Goal: Task Accomplishment & Management: Manage account settings

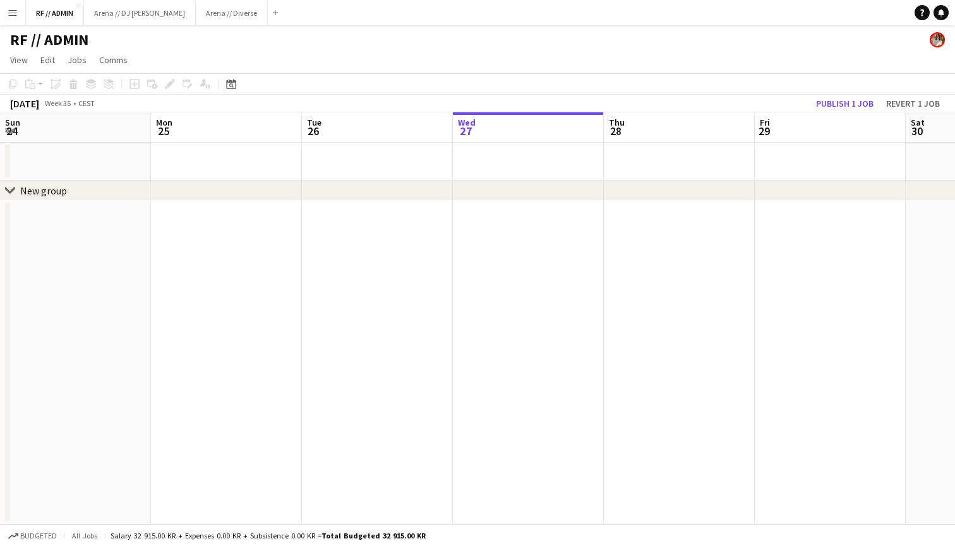
scroll to position [0, 302]
click at [126, 12] on button "Arena // DJ Walkie Close" at bounding box center [140, 13] width 112 height 25
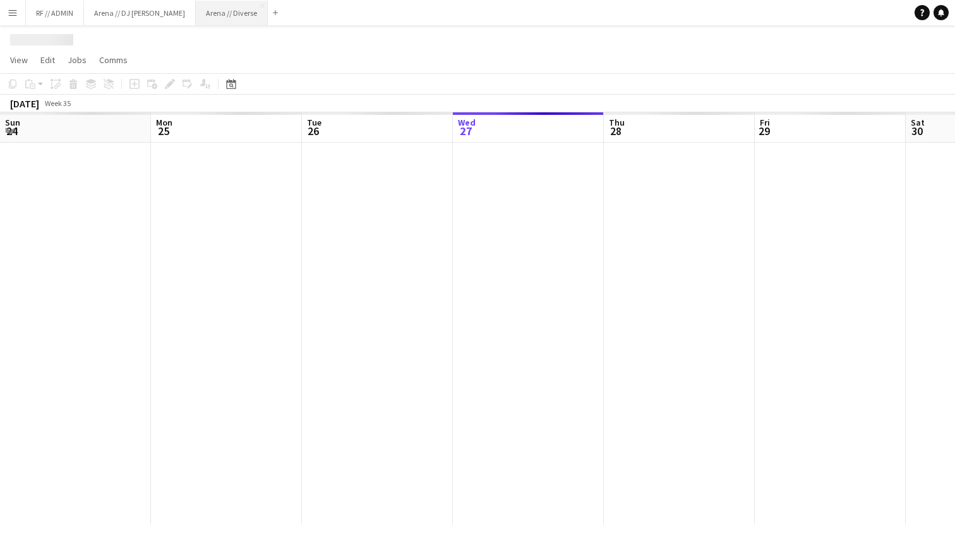
scroll to position [0, 302]
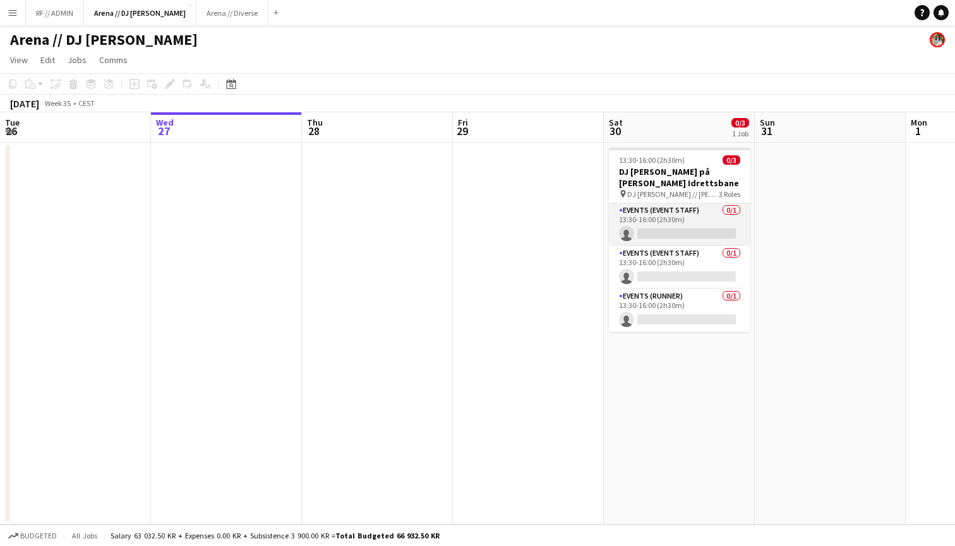
click at [697, 219] on app-card-role "Events (Event Staff) 0/1 13:30-16:00 (2h30m) single-neutral-actions" at bounding box center [680, 224] width 142 height 43
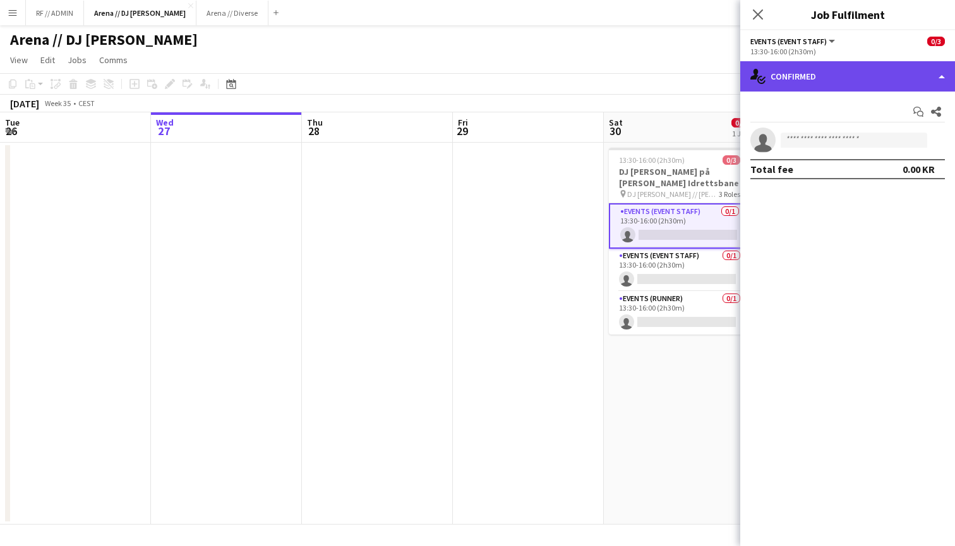
click at [886, 83] on div "single-neutral-actions-check-2 Confirmed" at bounding box center [847, 76] width 215 height 30
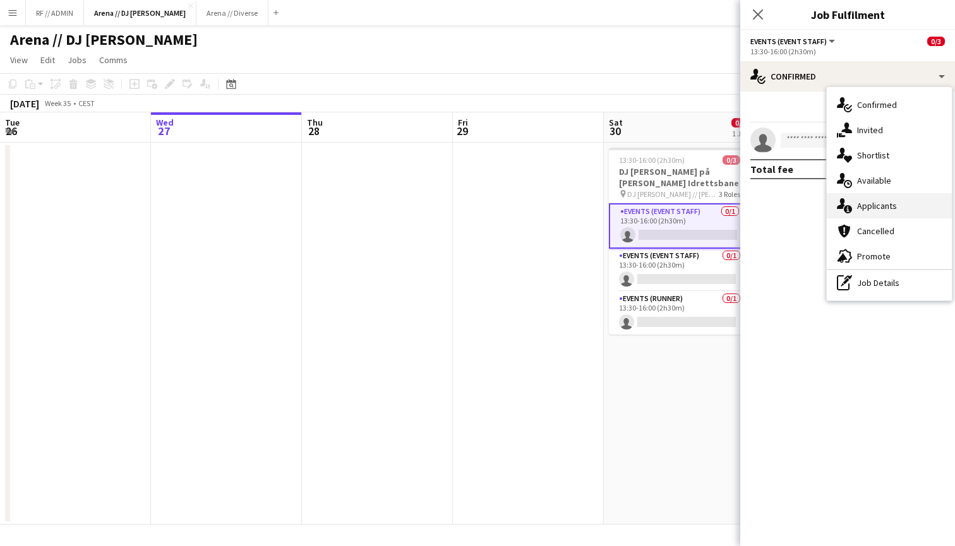
click at [886, 210] on div "single-neutral-actions-information Applicants" at bounding box center [889, 205] width 125 height 25
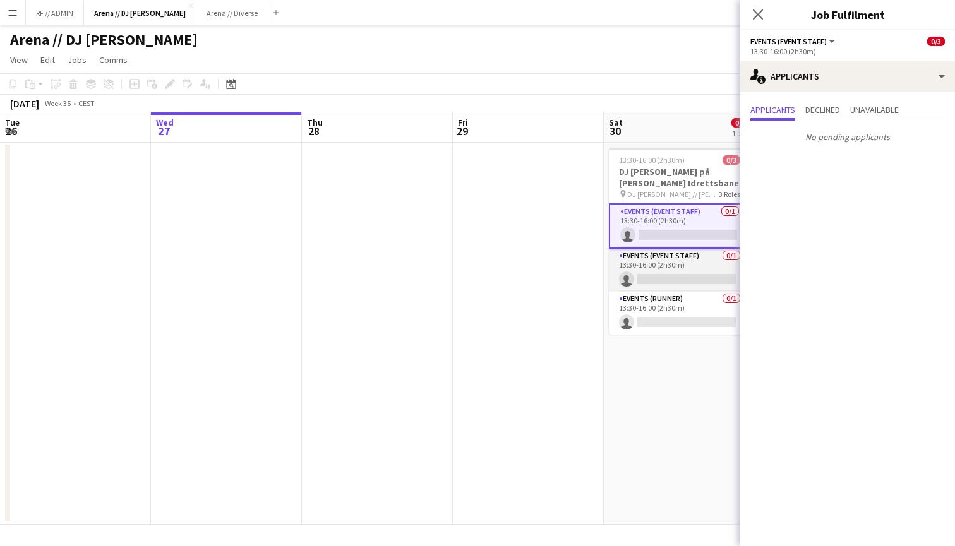
click at [700, 265] on app-card-role "Events (Event Staff) 0/1 13:30-16:00 (2h30m) single-neutral-actions" at bounding box center [680, 270] width 142 height 43
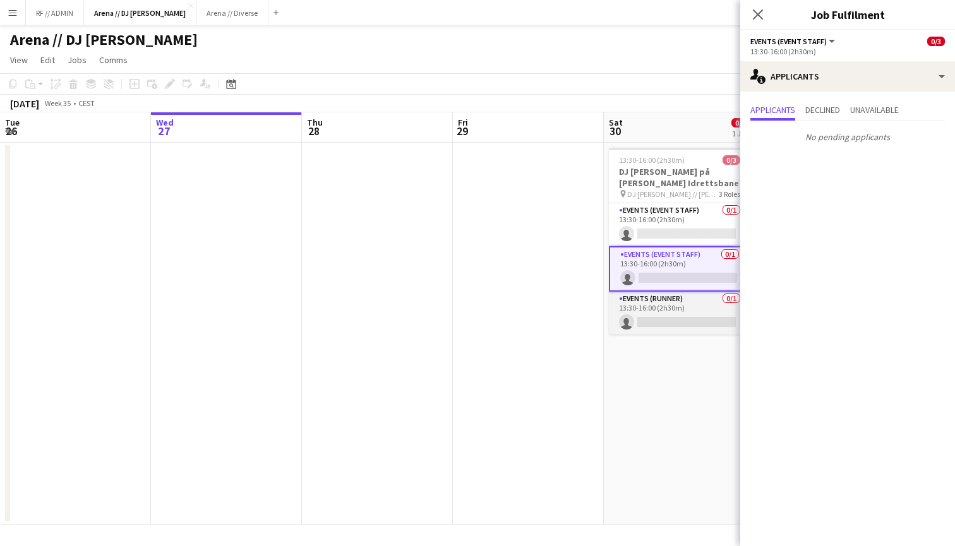
click at [696, 304] on app-card-role "Events (Runner) 0/1 13:30-16:00 (2h30m) single-neutral-actions" at bounding box center [680, 313] width 142 height 43
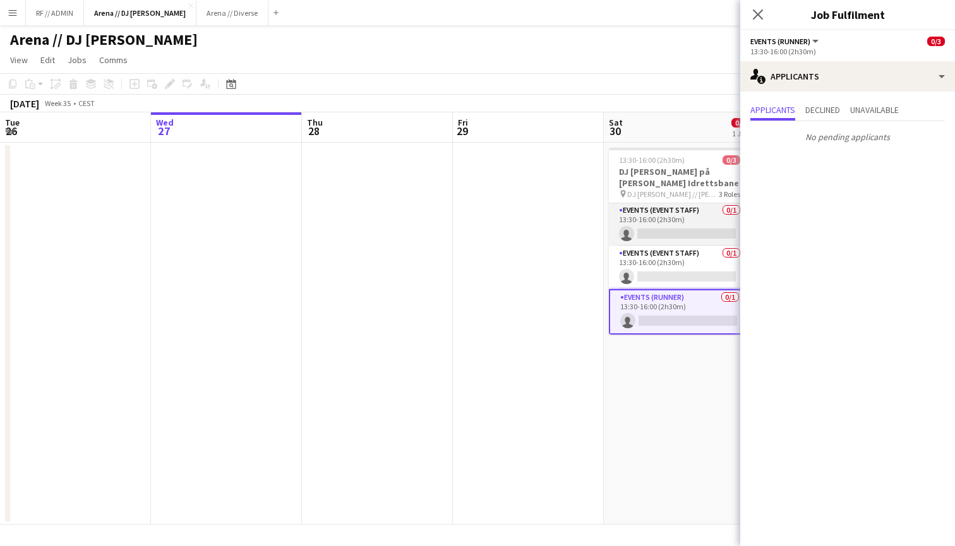
click at [683, 225] on app-card-role "Events (Event Staff) 0/1 13:30-16:00 (2h30m) single-neutral-actions" at bounding box center [680, 224] width 142 height 43
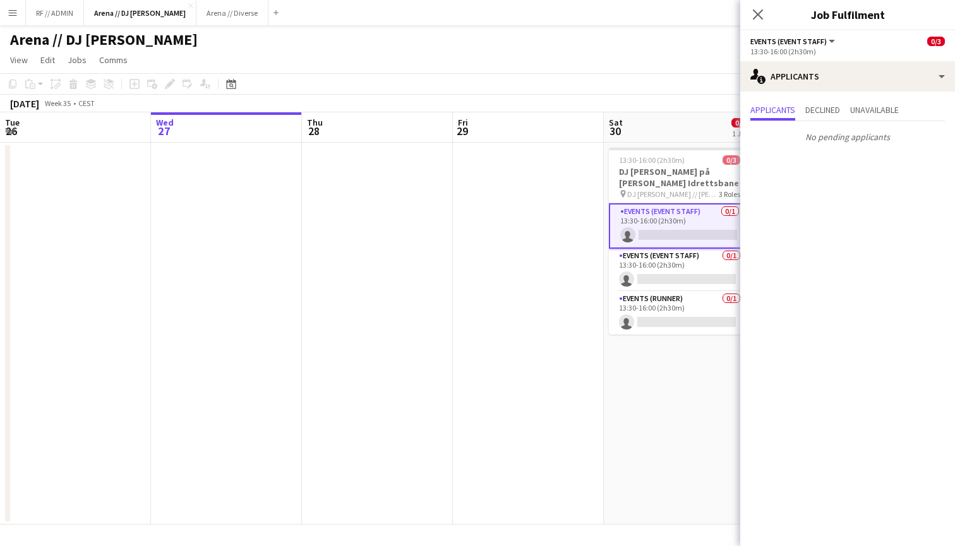
click at [821, 41] on span "Events (Event Staff)" at bounding box center [789, 41] width 76 height 9
click at [907, 52] on div "13:30-16:00 (2h30m)" at bounding box center [848, 51] width 195 height 9
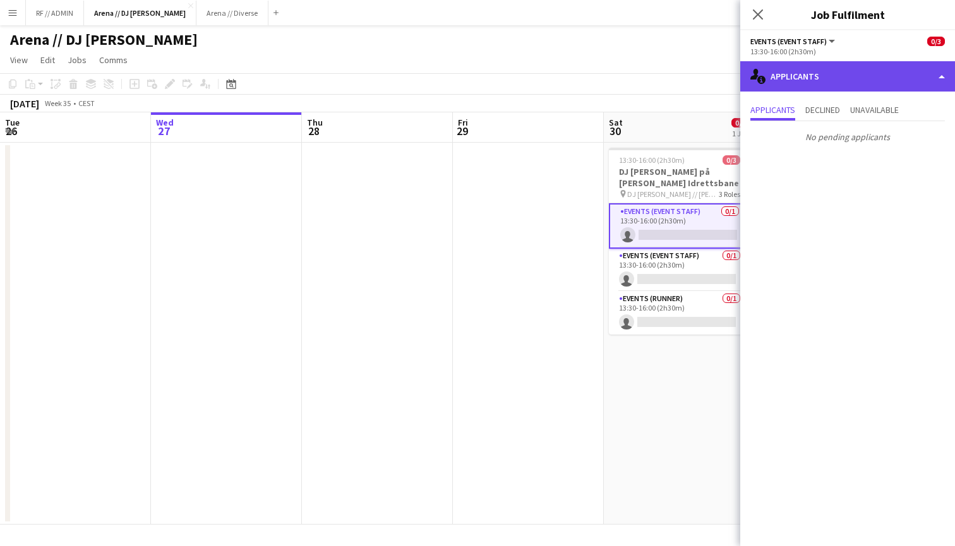
click at [912, 68] on div "single-neutral-actions-information Applicants" at bounding box center [847, 76] width 215 height 30
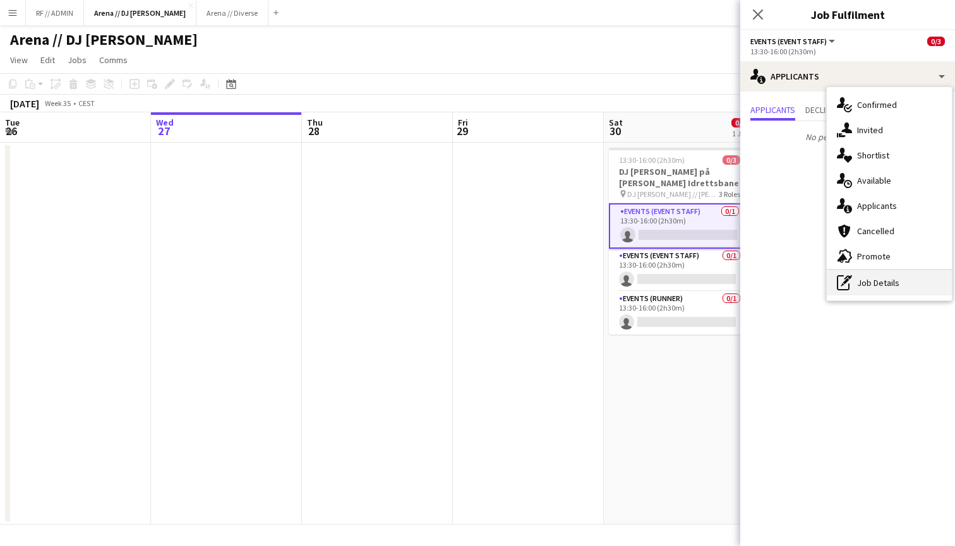
click at [854, 274] on div "pen-write Job Details" at bounding box center [889, 282] width 125 height 25
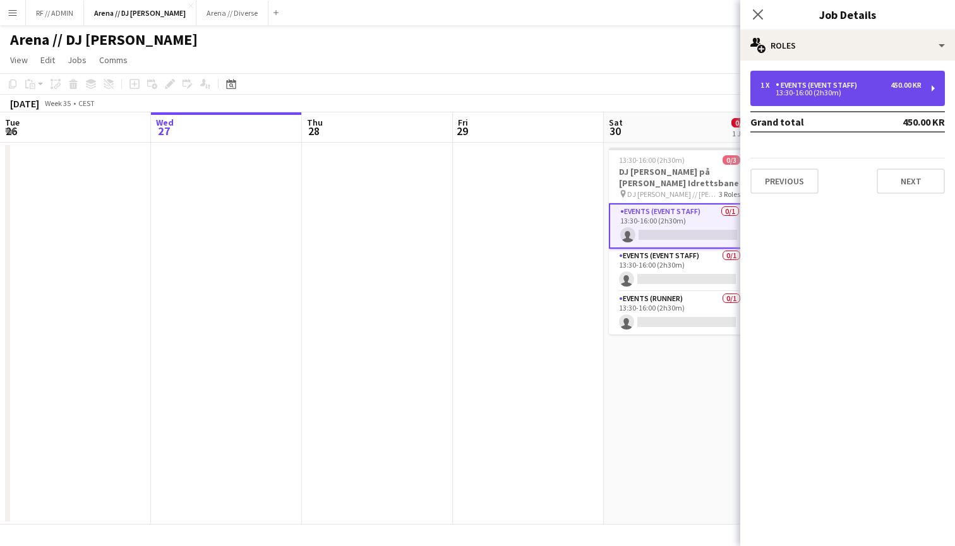
click at [926, 86] on div "1 x Events (Event Staff) 450.00 KR 13:30-16:00 (2h30m)" at bounding box center [848, 88] width 195 height 35
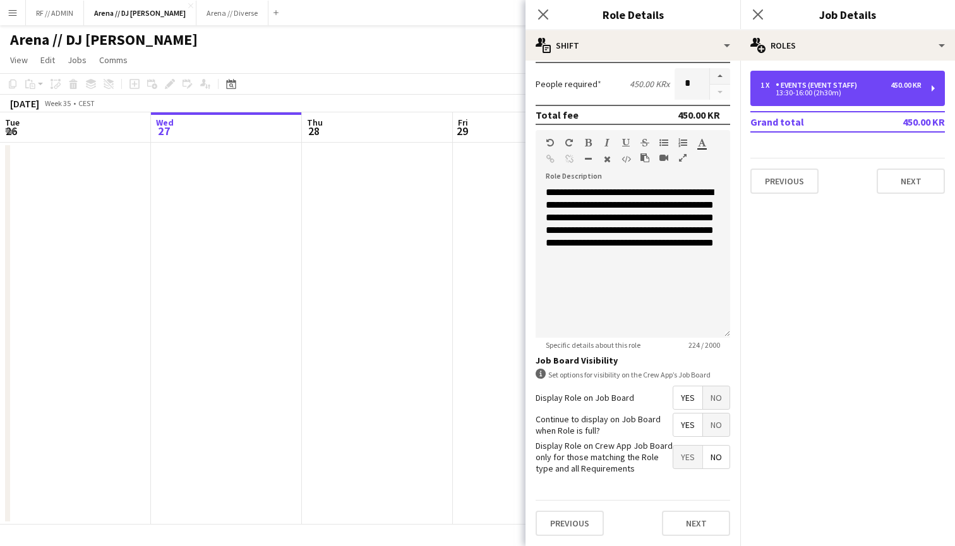
scroll to position [309, 0]
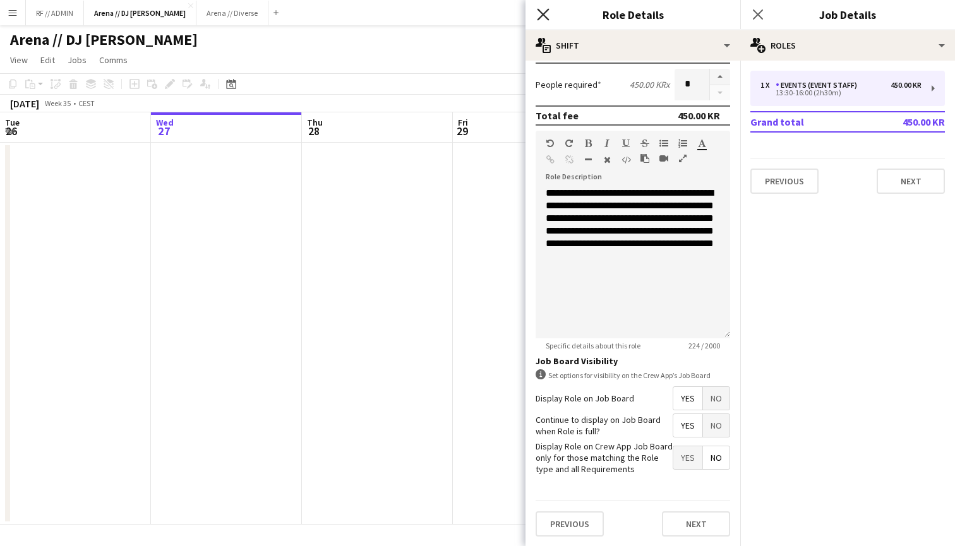
click at [544, 13] on icon at bounding box center [543, 14] width 12 height 12
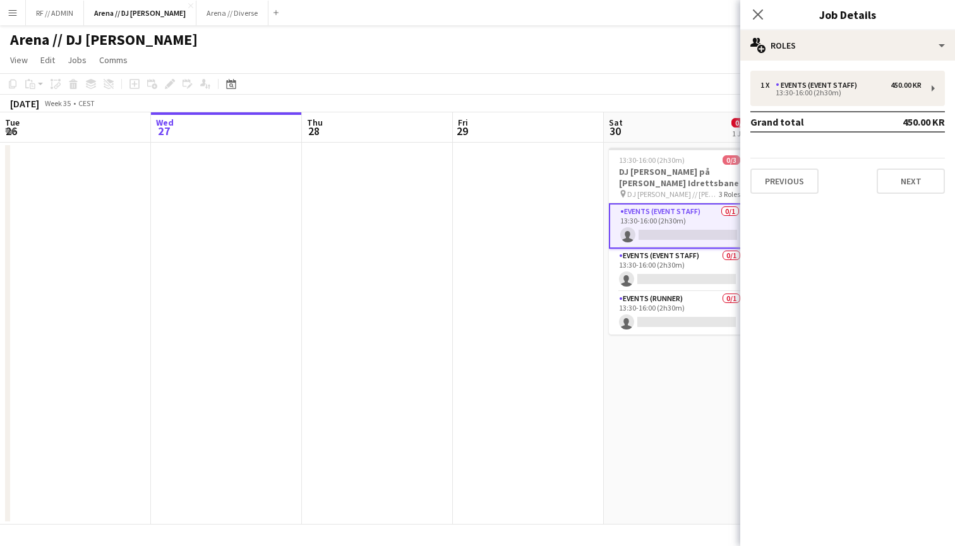
click at [660, 219] on app-card-role "Events (Event Staff) 0/1 13:30-16:00 (2h30m) single-neutral-actions" at bounding box center [680, 225] width 142 height 45
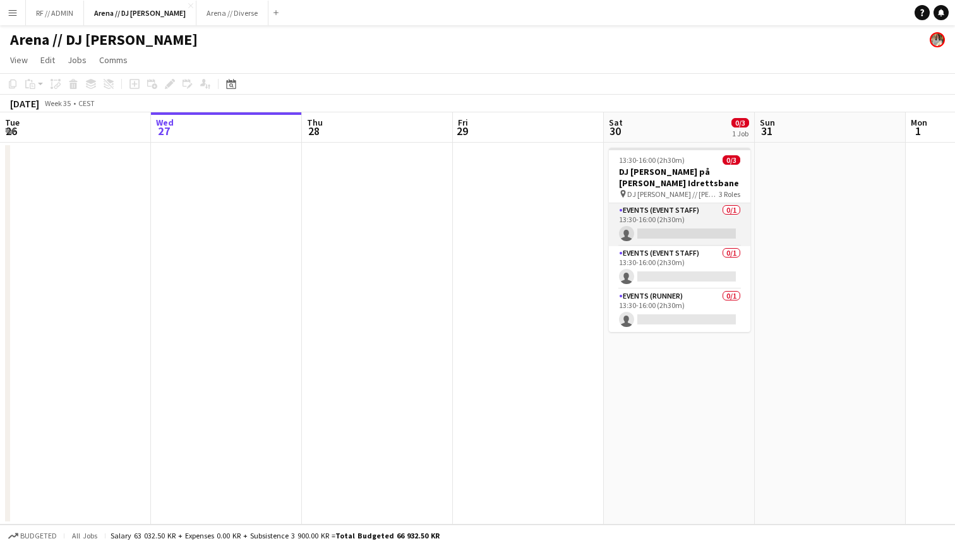
click at [718, 212] on app-card-role "Events (Event Staff) 0/1 13:30-16:00 (2h30m) single-neutral-actions" at bounding box center [680, 224] width 142 height 43
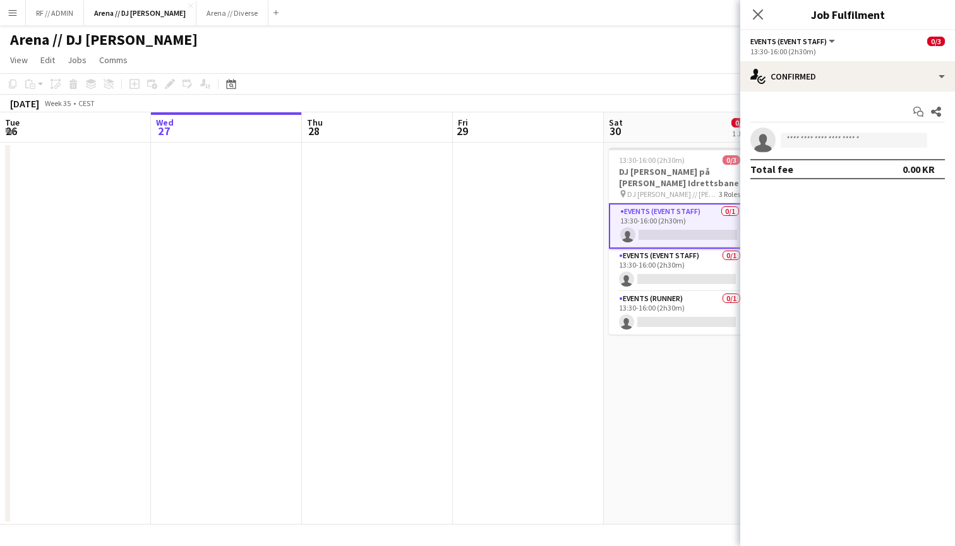
click at [824, 38] on span "Events (Event Staff)" at bounding box center [789, 41] width 76 height 9
click at [783, 62] on li "All roles" at bounding box center [798, 62] width 75 height 11
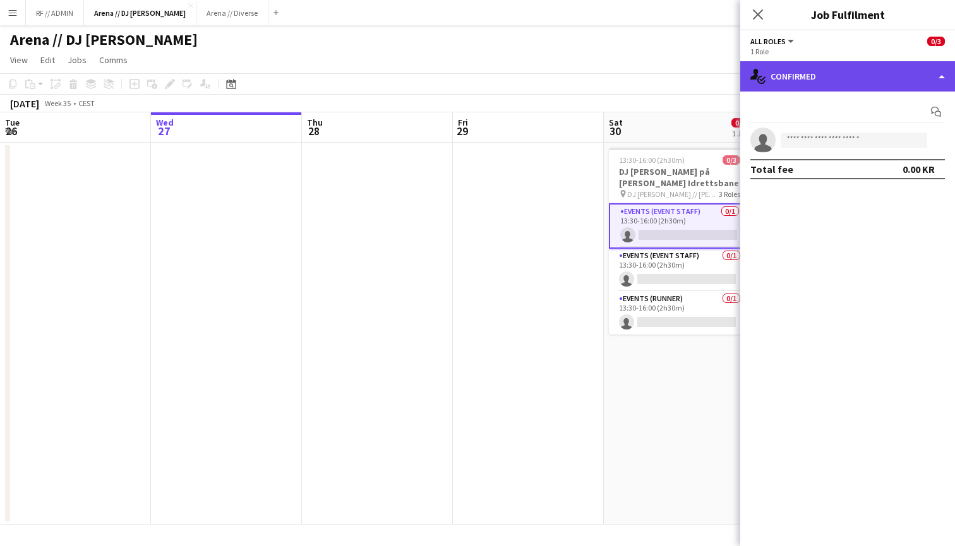
click at [895, 69] on div "single-neutral-actions-check-2 Confirmed" at bounding box center [847, 76] width 215 height 30
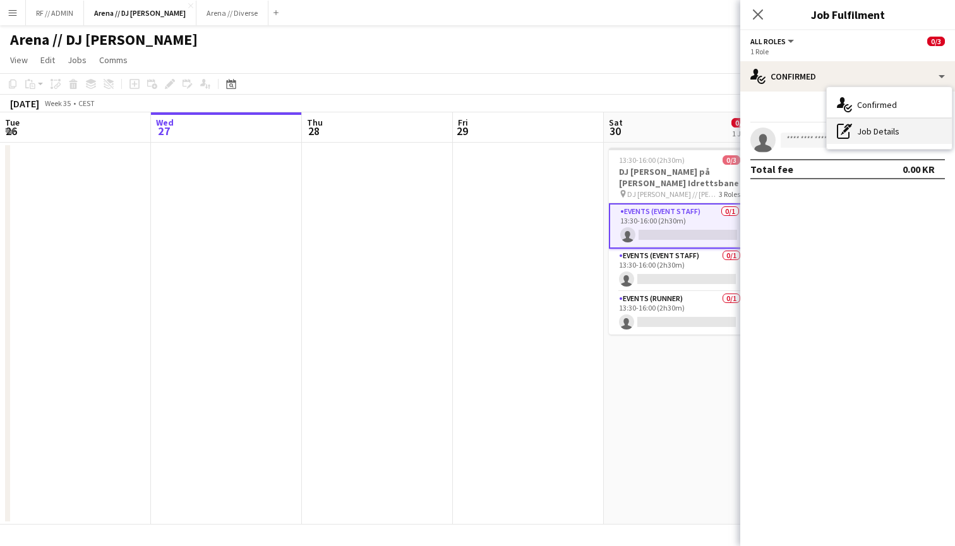
click at [875, 136] on div "pen-write Job Details" at bounding box center [889, 131] width 125 height 25
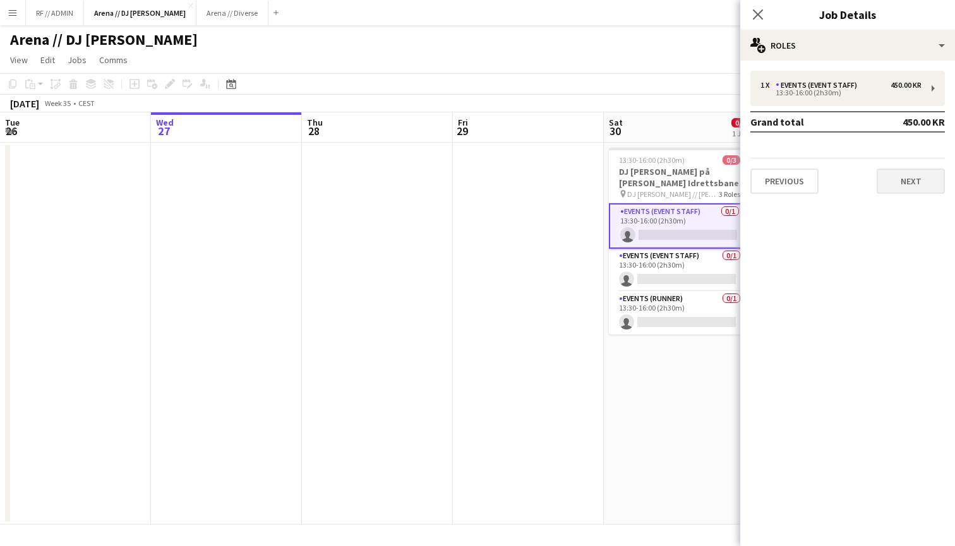
click at [898, 188] on button "Next" at bounding box center [911, 181] width 68 height 25
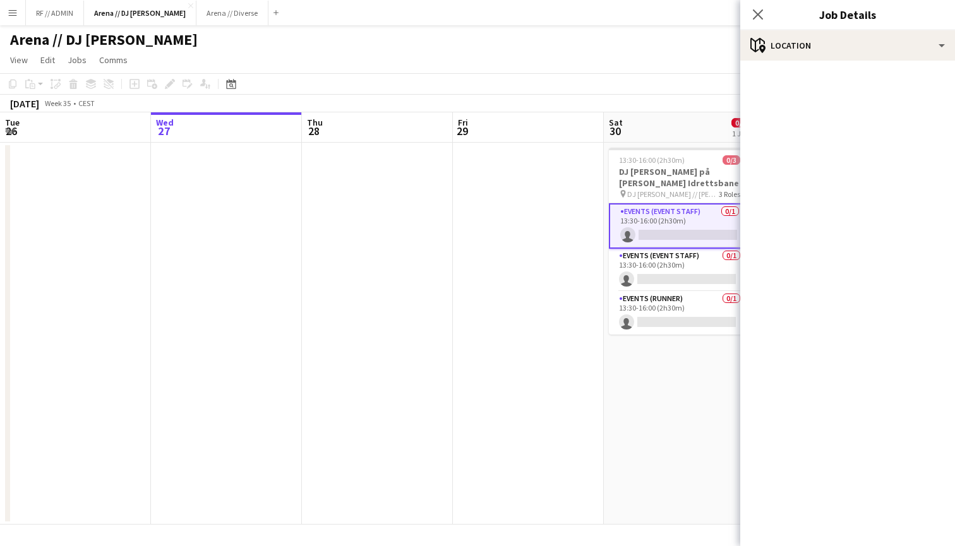
scroll to position [0, 0]
click at [674, 231] on app-card-role "Events (Event Staff) 0/1 13:30-16:00 (2h30m) single-neutral-actions" at bounding box center [680, 225] width 142 height 45
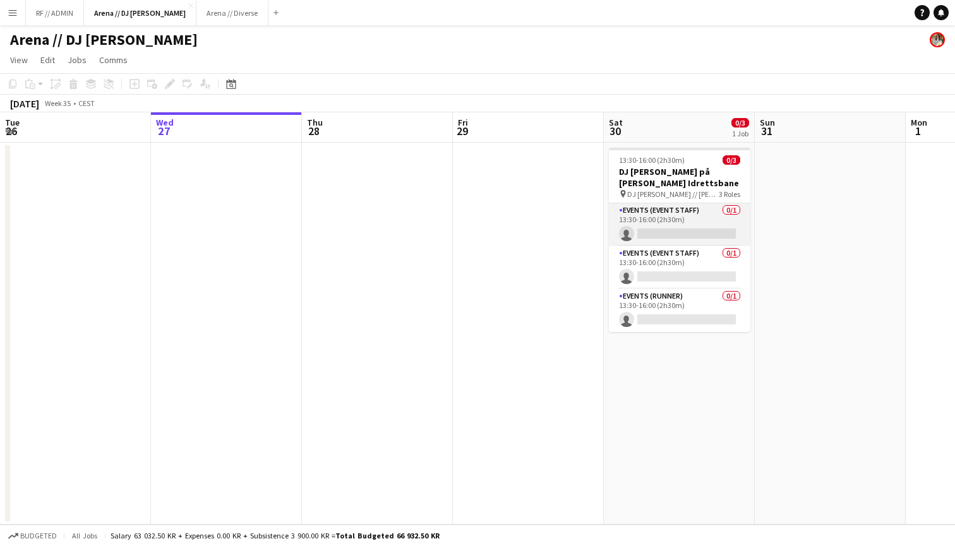
click at [674, 231] on app-card-role "Events (Event Staff) 0/1 13:30-16:00 (2h30m) single-neutral-actions" at bounding box center [680, 224] width 142 height 43
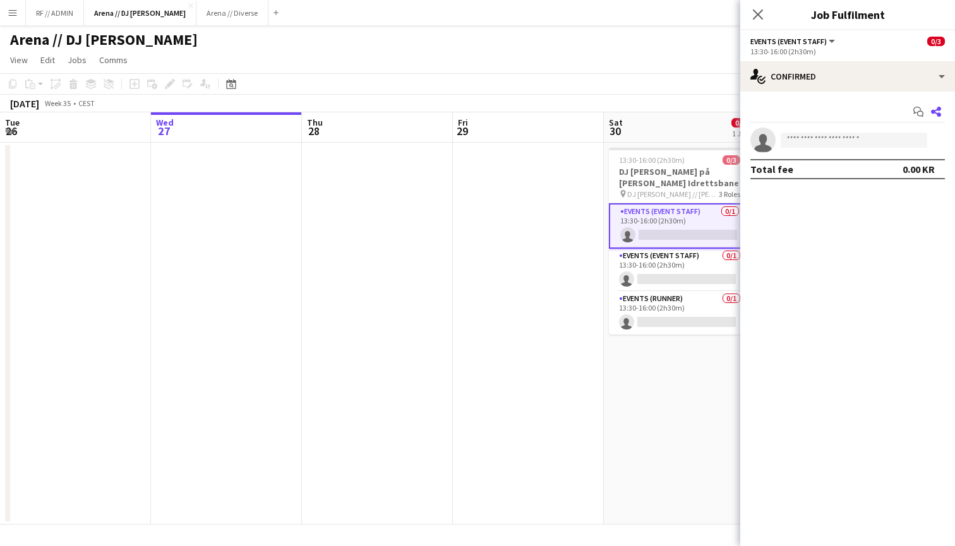
click at [939, 114] on icon at bounding box center [936, 112] width 10 height 10
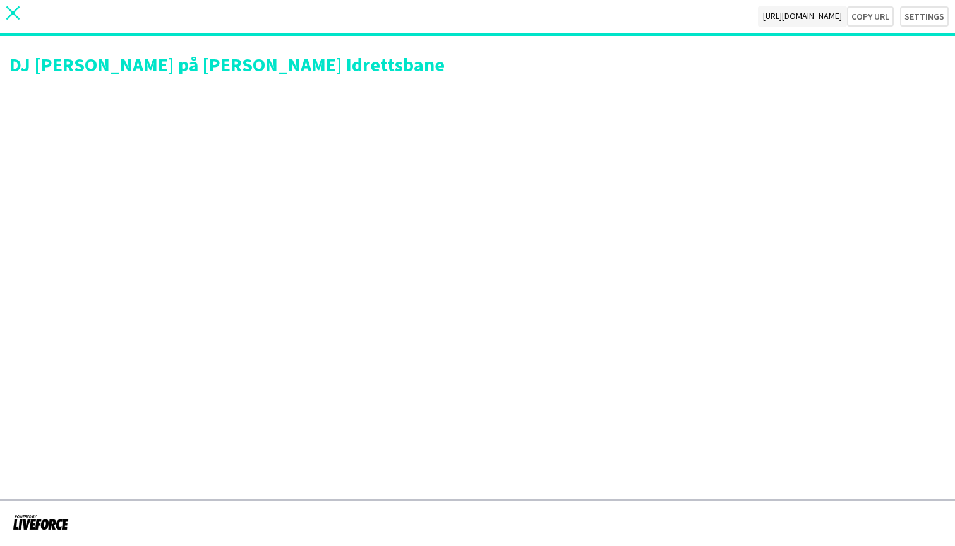
click at [9, 16] on icon at bounding box center [12, 12] width 13 height 13
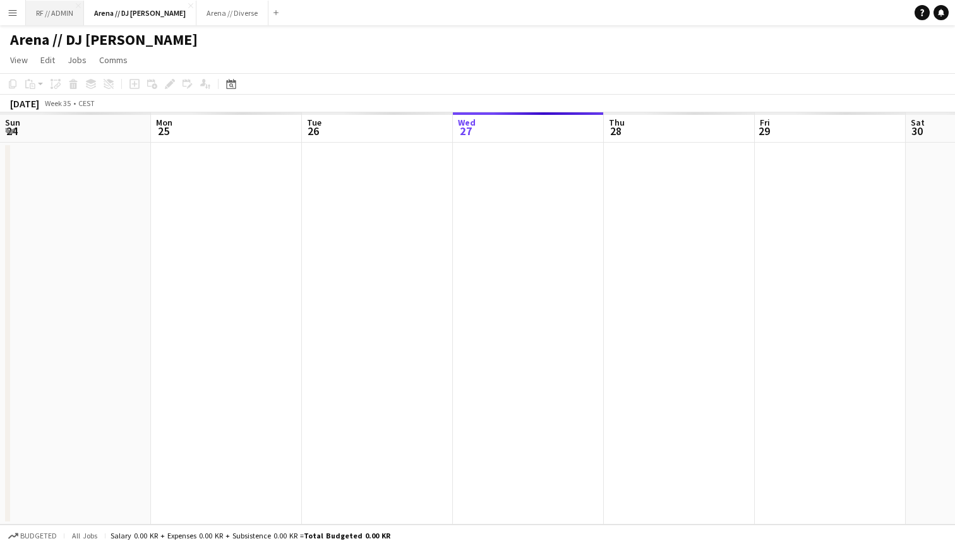
scroll to position [0, 302]
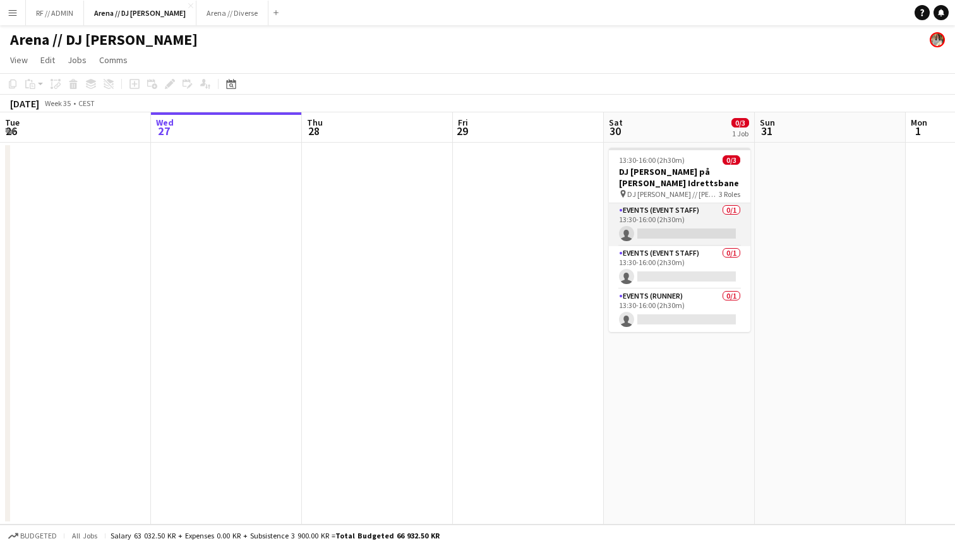
click at [709, 208] on app-card-role "Events (Event Staff) 0/1 13:30-16:00 (2h30m) single-neutral-actions" at bounding box center [680, 224] width 142 height 43
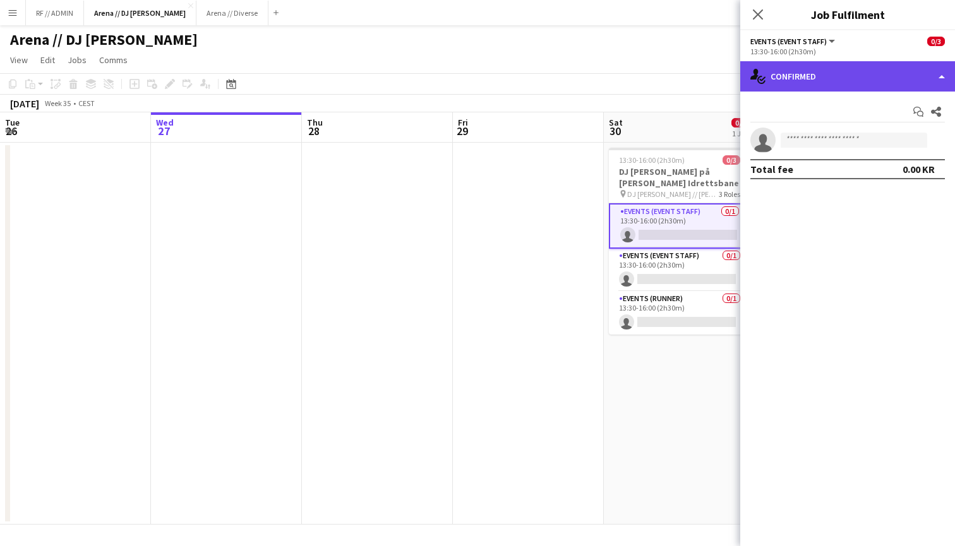
click at [941, 80] on div "single-neutral-actions-check-2 Confirmed" at bounding box center [847, 76] width 215 height 30
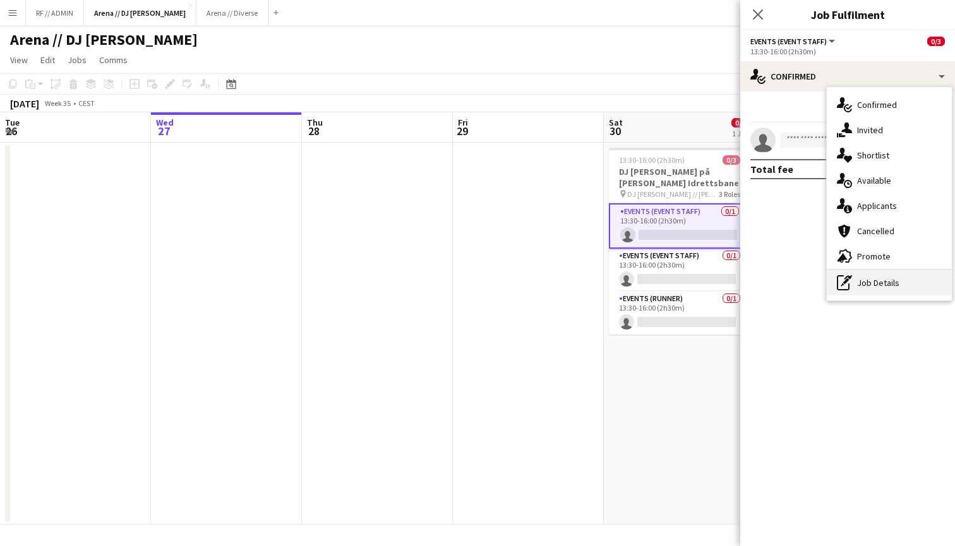
click at [875, 282] on div "pen-write Job Details" at bounding box center [889, 282] width 125 height 25
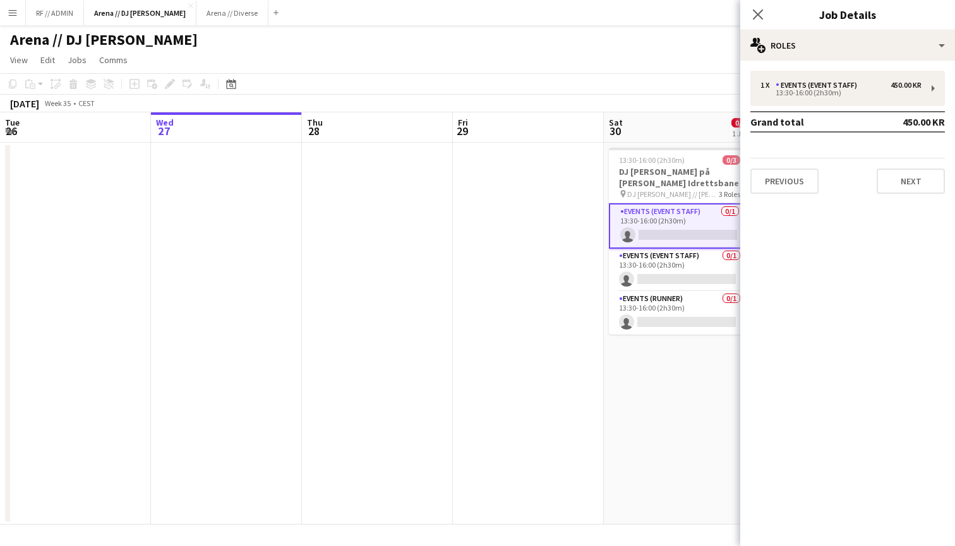
scroll to position [0, 0]
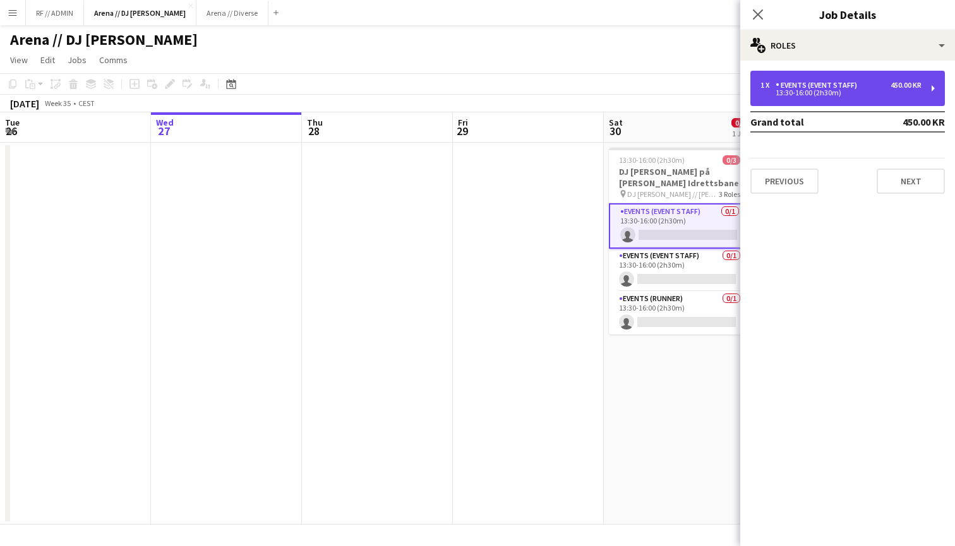
click at [917, 96] on div "1 x Events (Event Staff) 450.00 KR 13:30-16:00 (2h30m)" at bounding box center [848, 88] width 195 height 35
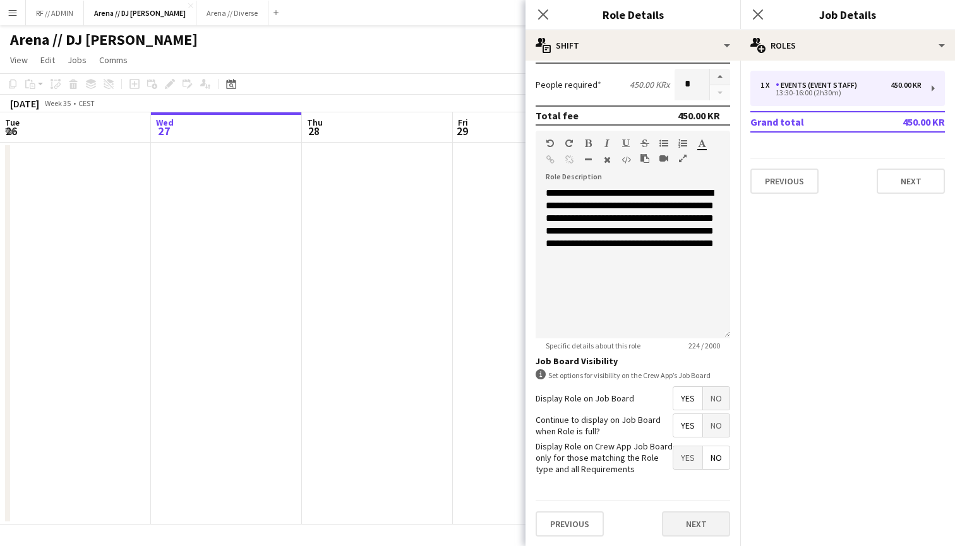
click at [688, 522] on button "Next" at bounding box center [696, 524] width 68 height 25
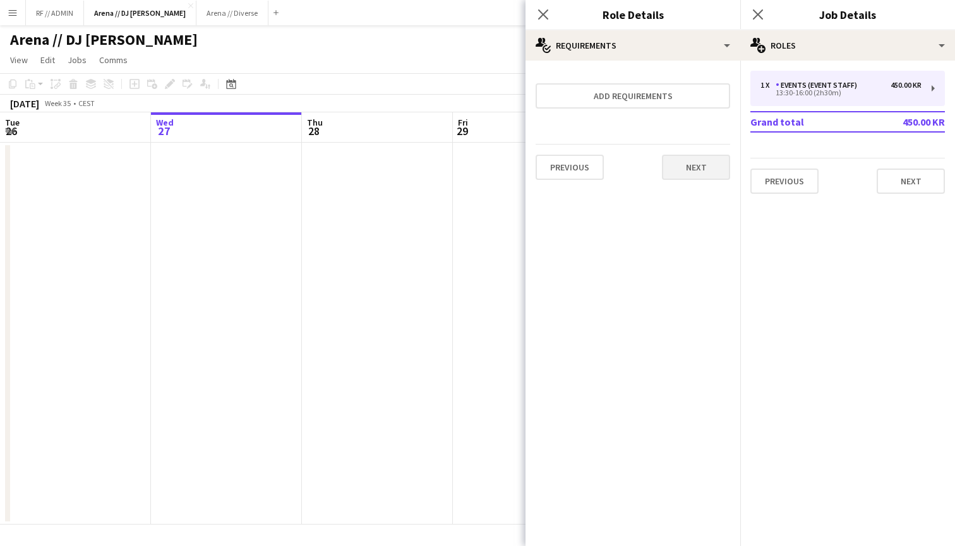
click at [705, 173] on button "Next" at bounding box center [696, 167] width 68 height 25
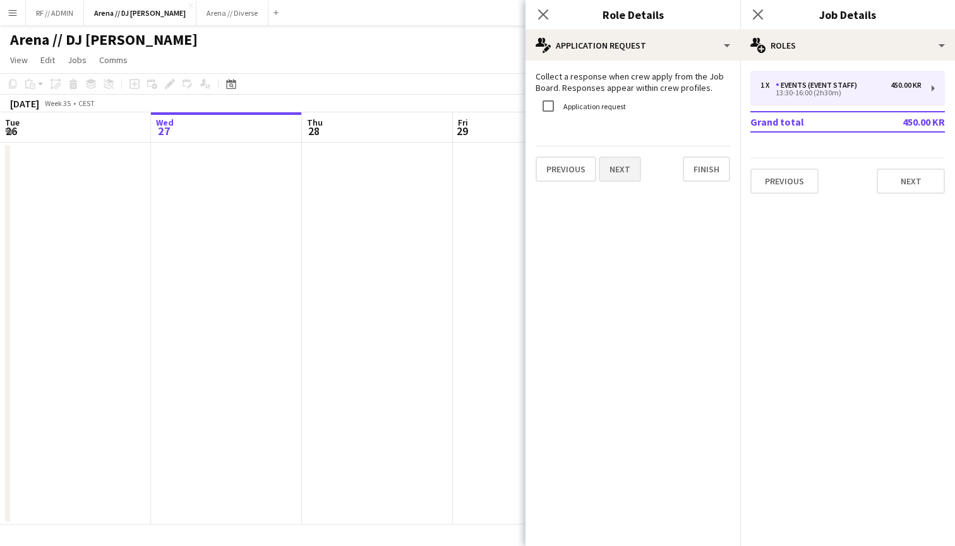
click at [632, 168] on button "Next" at bounding box center [620, 169] width 42 height 25
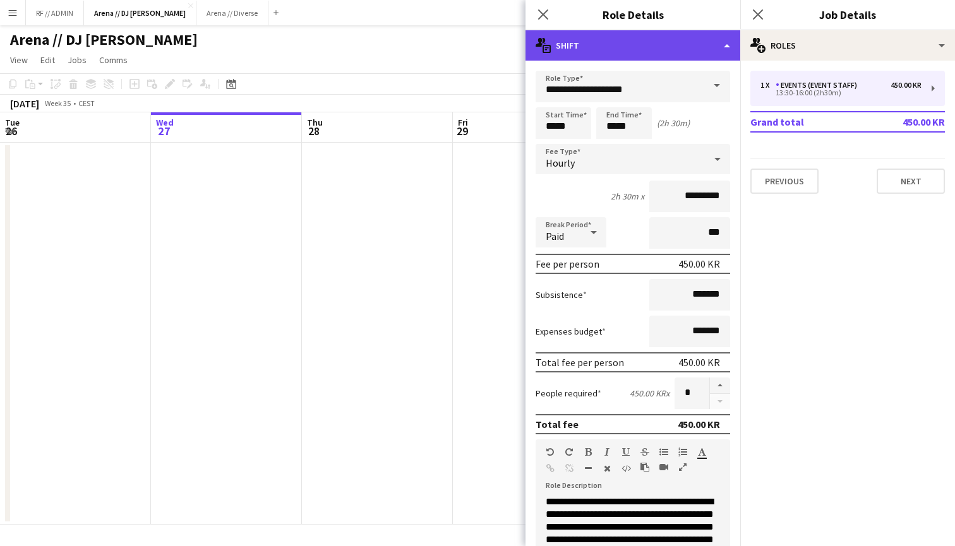
click at [703, 44] on div "multiple-actions-text Shift" at bounding box center [633, 45] width 215 height 30
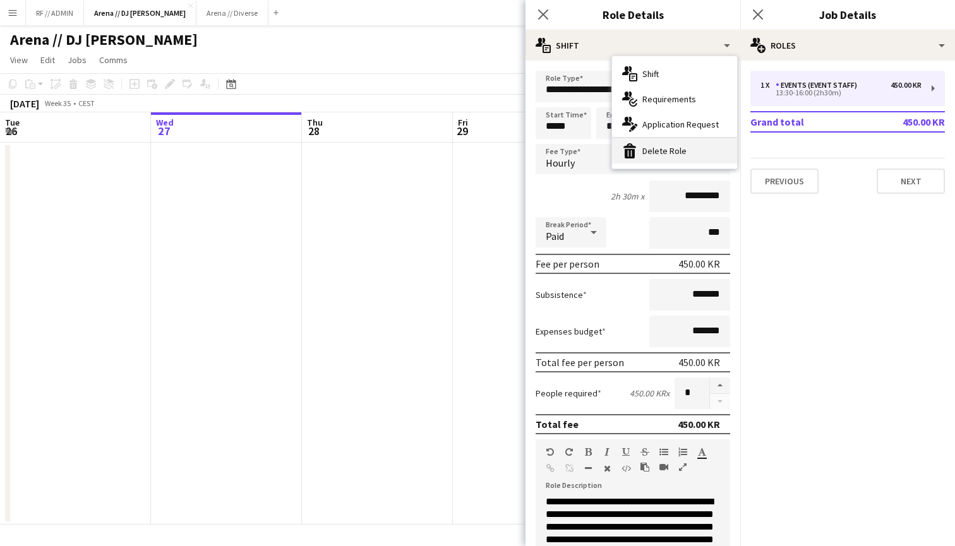
click at [661, 154] on div "bin-2 Delete Role" at bounding box center [674, 150] width 125 height 25
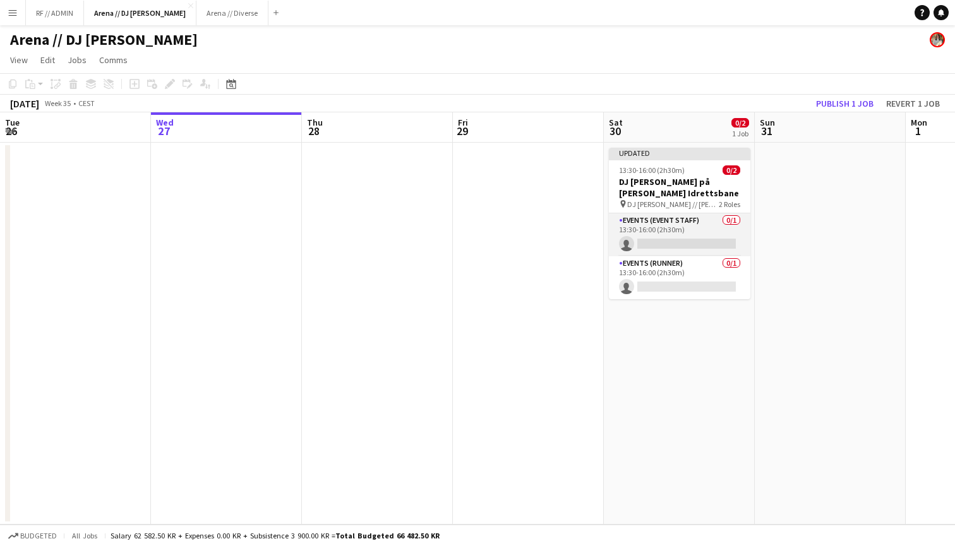
click at [702, 235] on app-card-role "Events (Event Staff) 0/1 13:30-16:00 (2h30m) single-neutral-actions" at bounding box center [680, 235] width 142 height 43
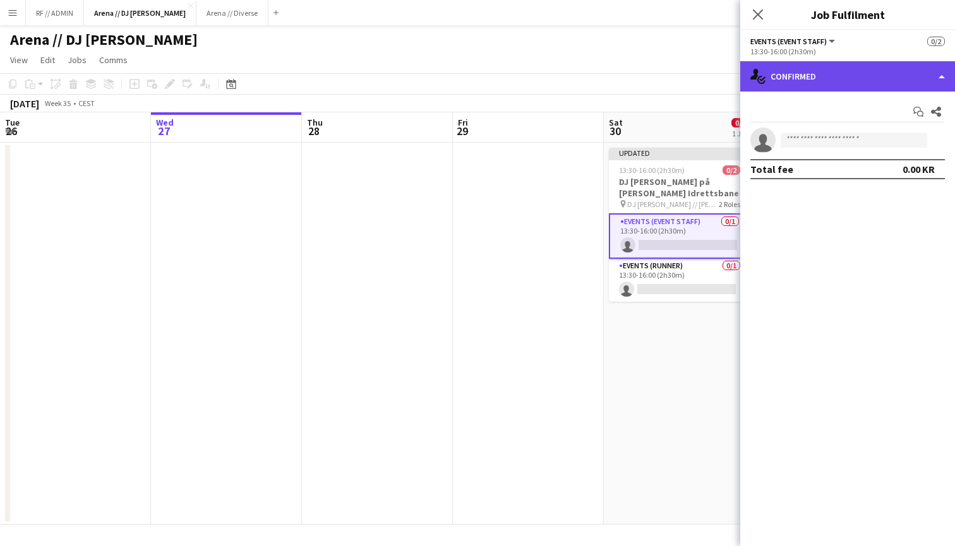
click at [931, 69] on div "single-neutral-actions-check-2 Confirmed" at bounding box center [847, 76] width 215 height 30
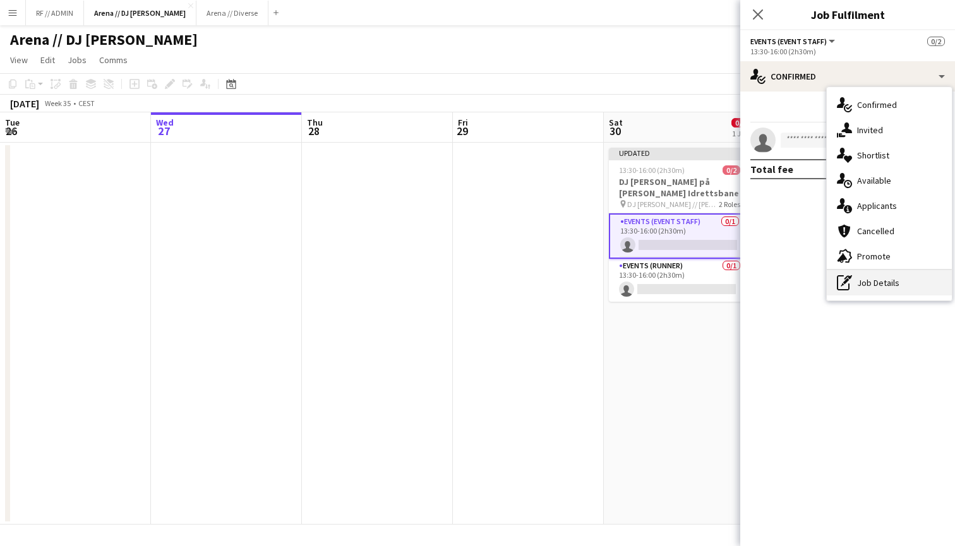
click at [884, 286] on div "pen-write Job Details" at bounding box center [889, 282] width 125 height 25
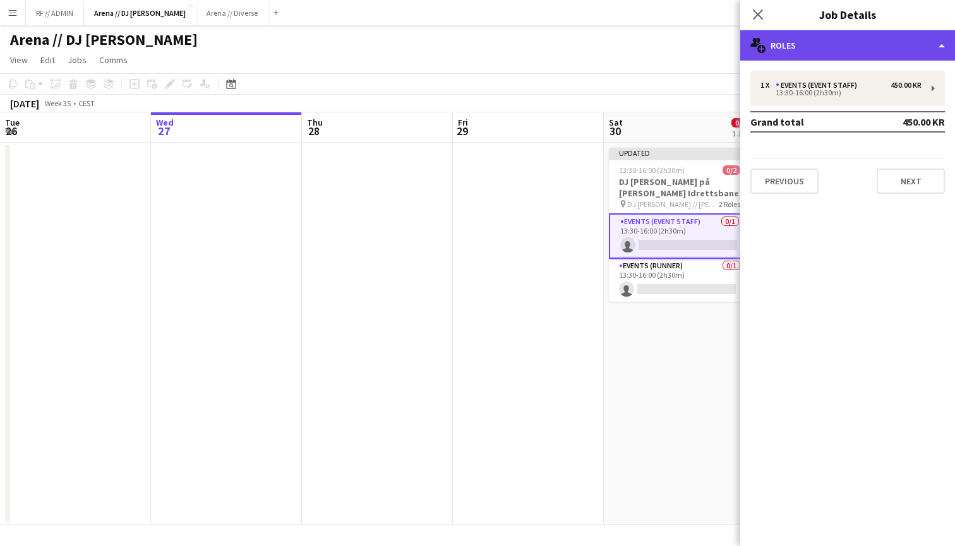
click at [909, 47] on div "multiple-users-add Roles" at bounding box center [847, 45] width 215 height 30
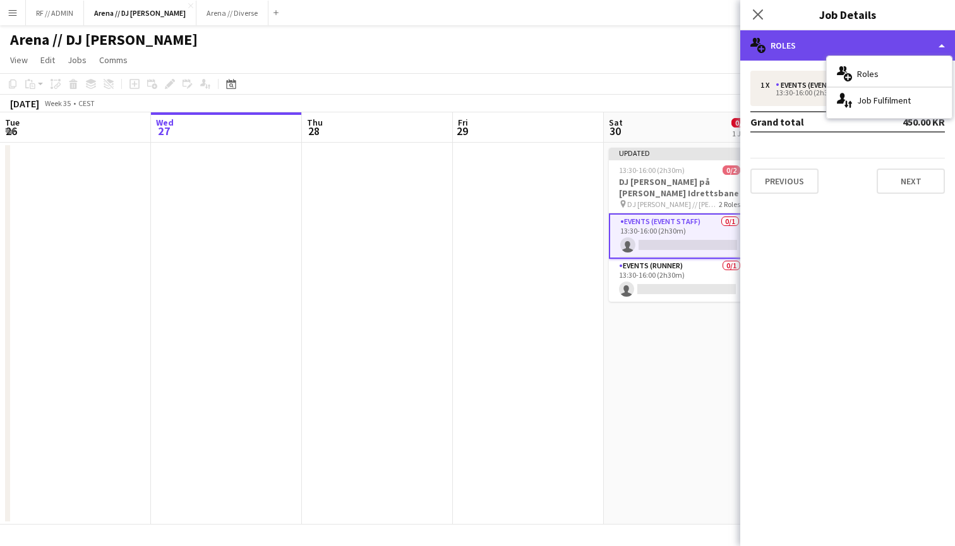
click at [883, 39] on div "multiple-users-add Roles" at bounding box center [847, 45] width 215 height 30
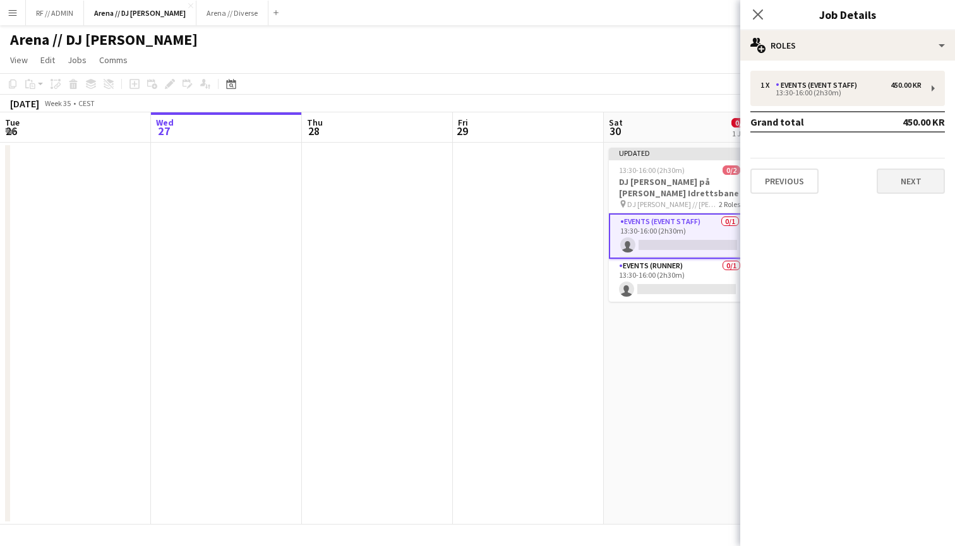
click at [896, 178] on button "Next" at bounding box center [911, 181] width 68 height 25
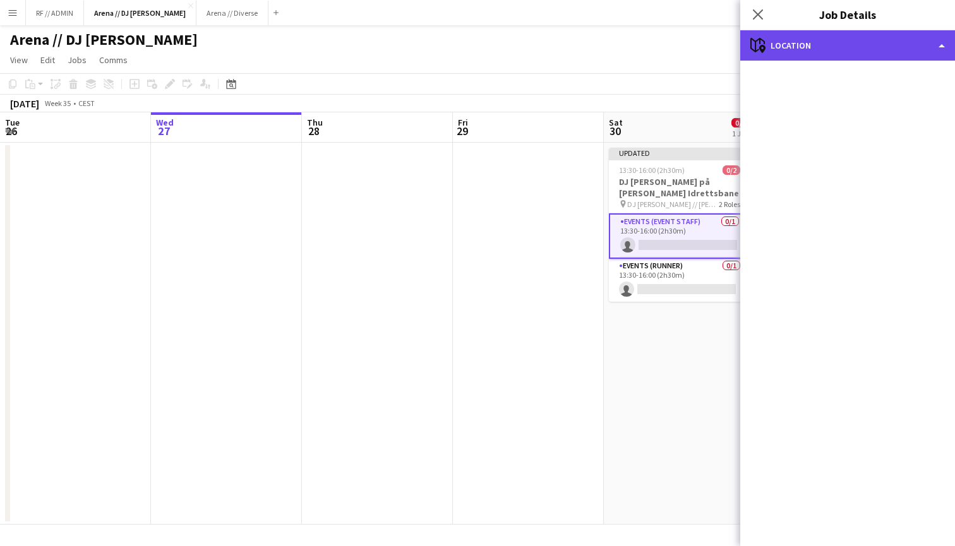
click at [789, 38] on div "maps-pin-1 Location" at bounding box center [847, 45] width 215 height 30
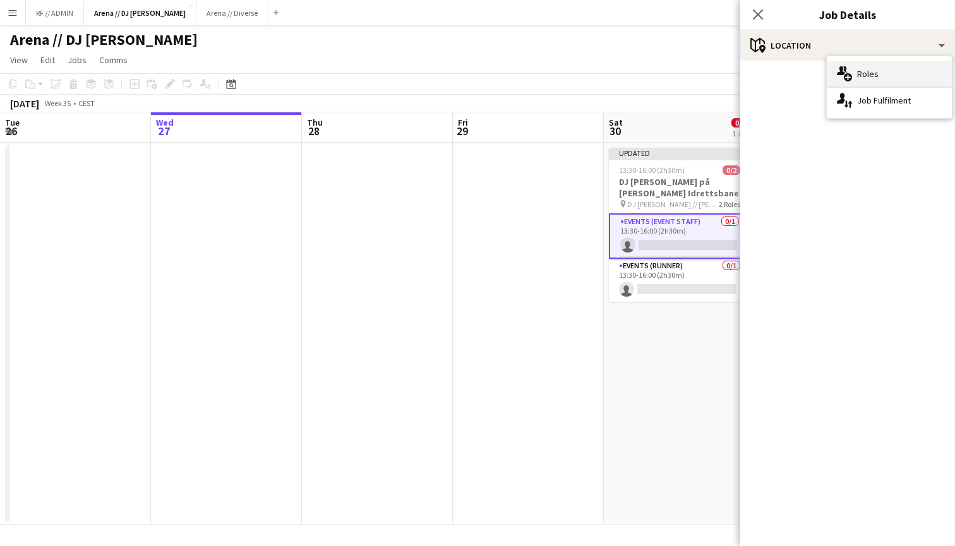
click at [879, 71] on div "multiple-users-add Roles" at bounding box center [889, 73] width 125 height 25
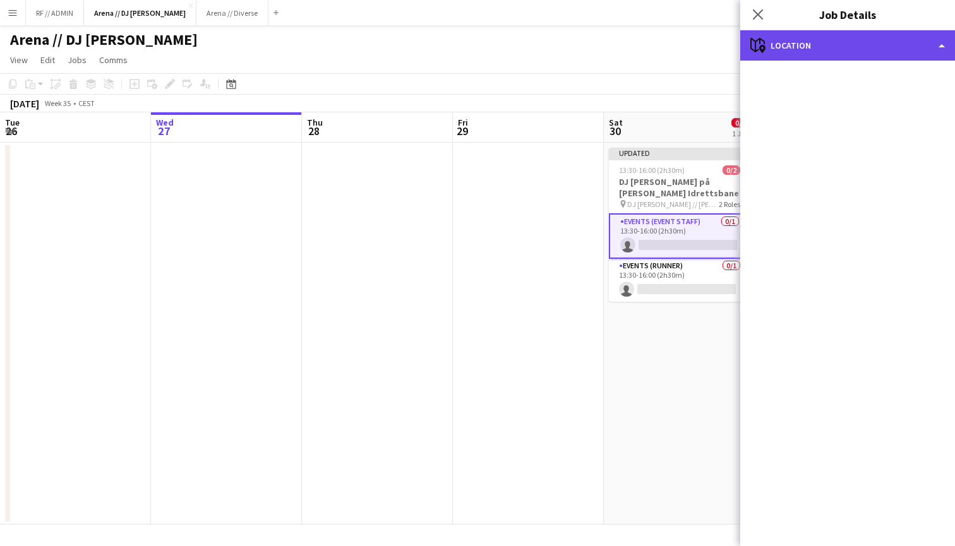
click at [866, 50] on div "maps-pin-1 Location" at bounding box center [847, 45] width 215 height 30
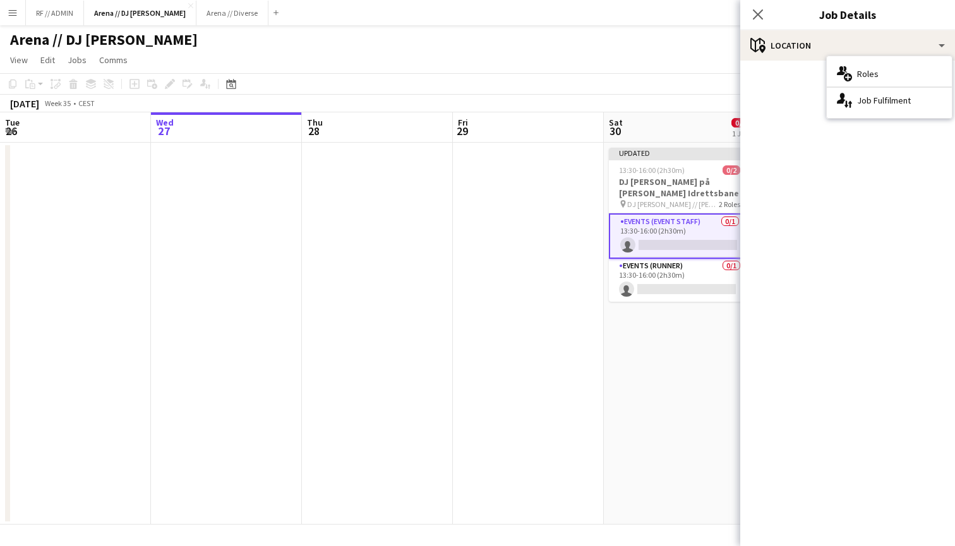
click at [880, 87] on hr at bounding box center [889, 87] width 125 height 1
click at [876, 101] on div "single-neutral-actions-up-down Job Fulfilment" at bounding box center [889, 100] width 125 height 25
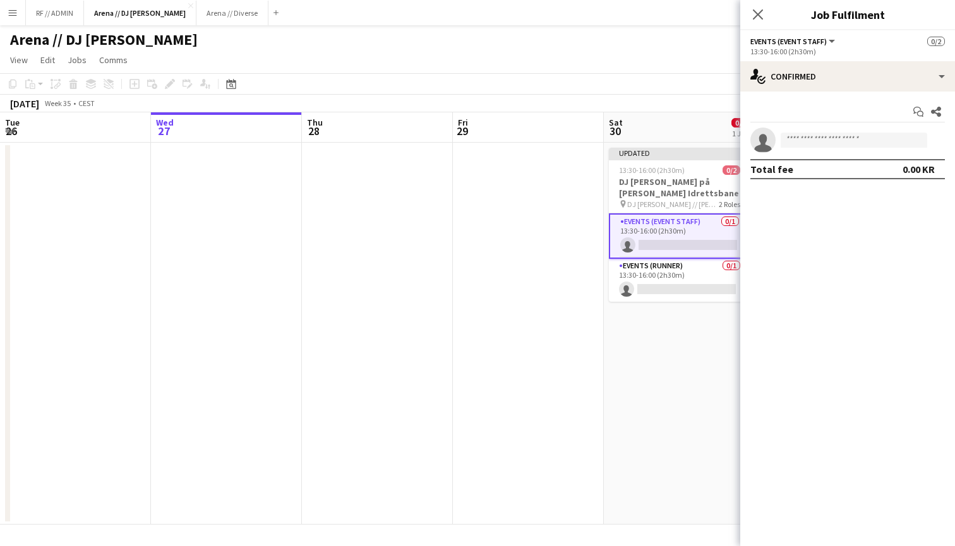
click at [649, 253] on app-card-role "Events (Event Staff) 0/1 13:30-16:00 (2h30m) single-neutral-actions" at bounding box center [680, 236] width 142 height 45
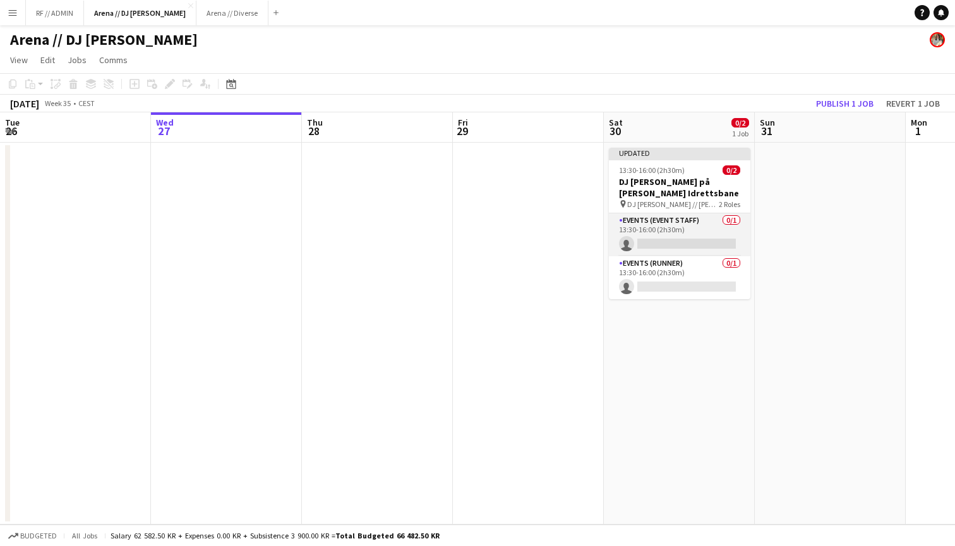
click at [663, 241] on app-card-role "Events (Event Staff) 0/1 13:30-16:00 (2h30m) single-neutral-actions" at bounding box center [680, 235] width 142 height 43
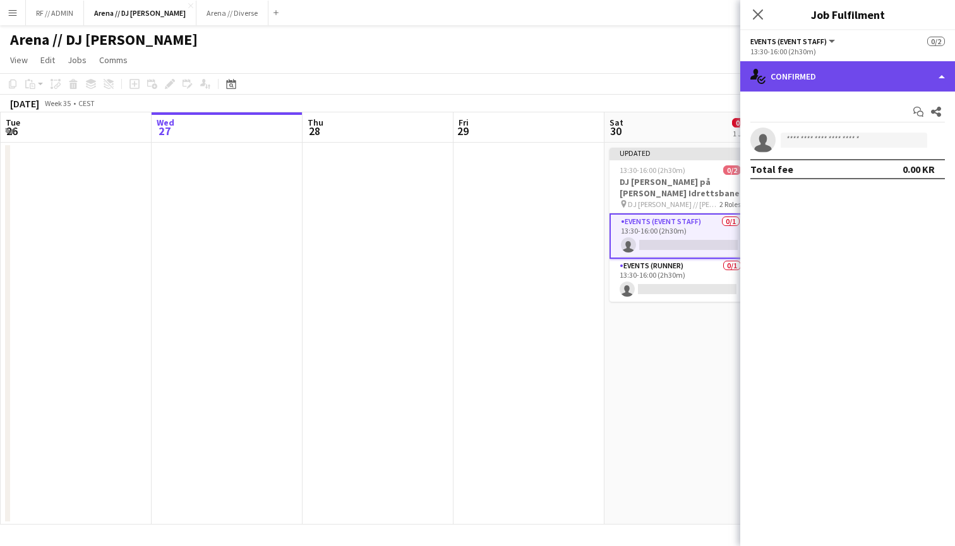
click at [936, 62] on div "single-neutral-actions-check-2 Confirmed" at bounding box center [847, 76] width 215 height 30
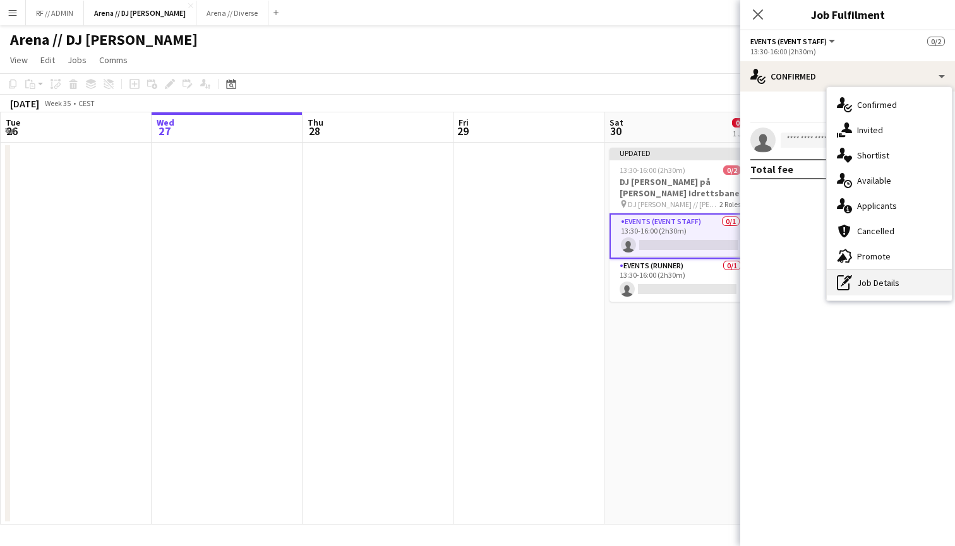
click at [880, 287] on div "pen-write Job Details" at bounding box center [889, 282] width 125 height 25
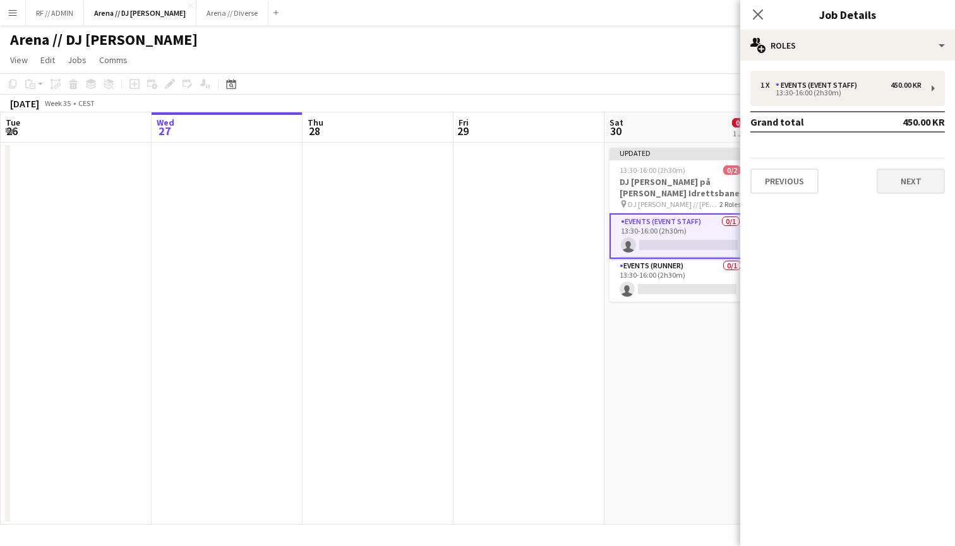
click at [902, 175] on button "Next" at bounding box center [911, 181] width 68 height 25
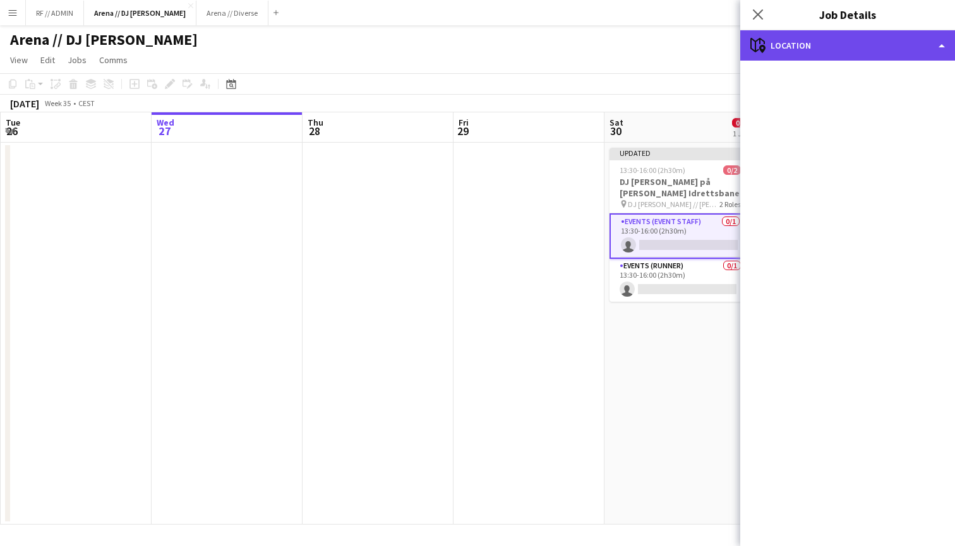
click at [933, 51] on div "maps-pin-1 Location" at bounding box center [847, 45] width 215 height 30
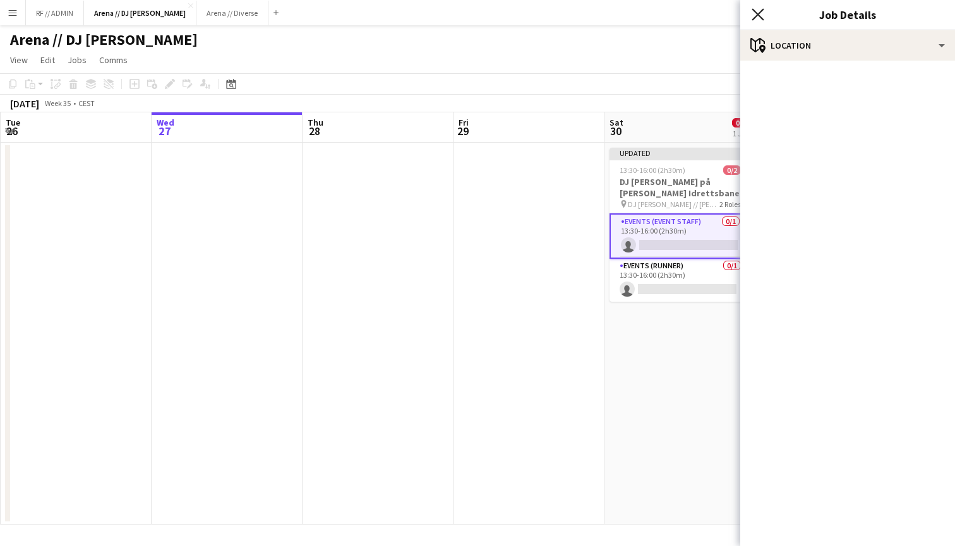
click at [754, 11] on icon at bounding box center [758, 14] width 12 height 12
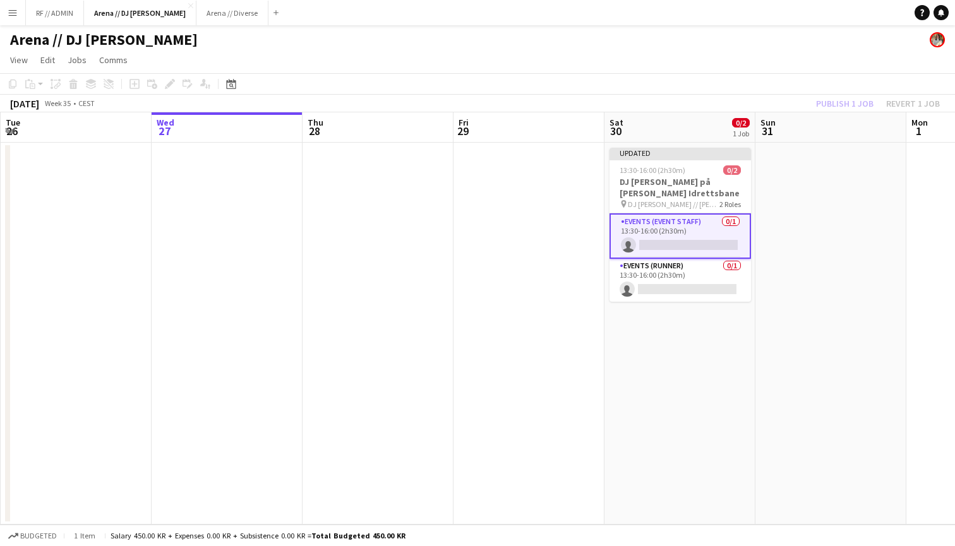
click at [701, 224] on app-card-role "Events (Event Staff) 0/1 13:30-16:00 (2h30m) single-neutral-actions" at bounding box center [681, 236] width 142 height 45
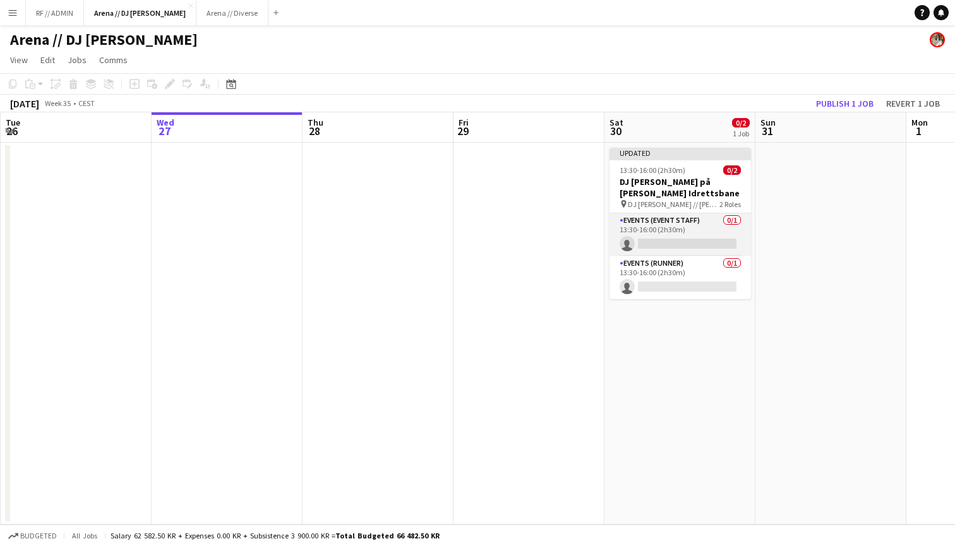
scroll to position [0, 301]
click at [702, 226] on app-card-role "Events (Event Staff) 0/1 13:30-16:00 (2h30m) single-neutral-actions" at bounding box center [681, 235] width 142 height 43
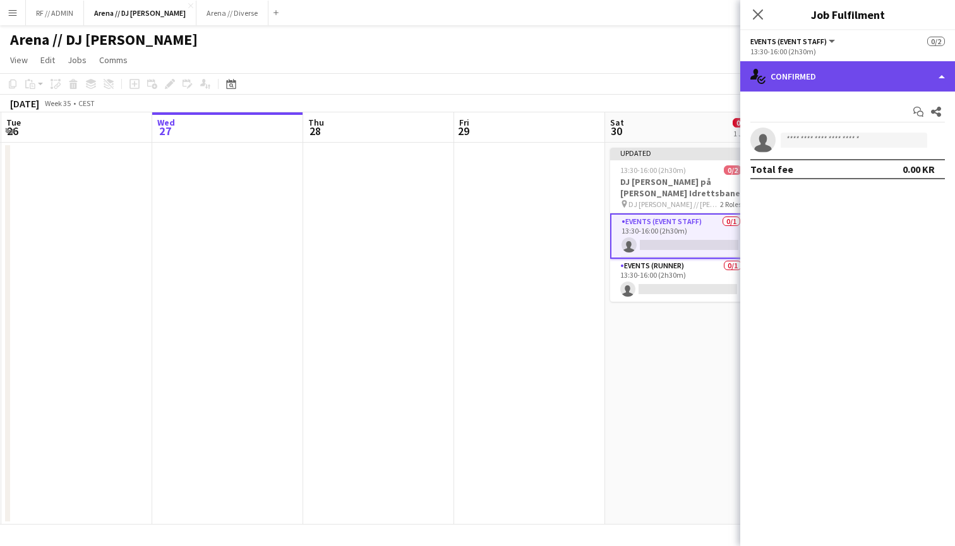
click at [939, 69] on div "single-neutral-actions-check-2 Confirmed" at bounding box center [847, 76] width 215 height 30
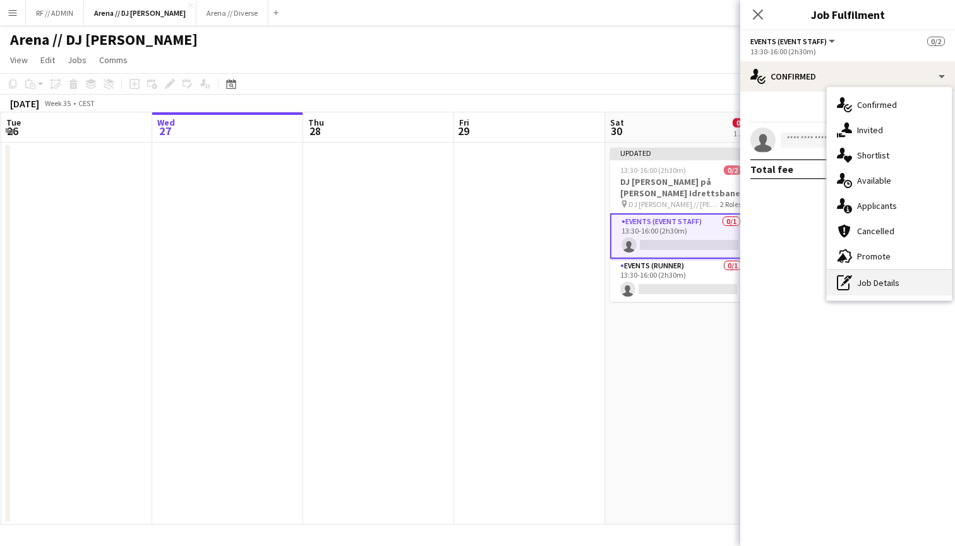
click at [871, 293] on div "pen-write Job Details" at bounding box center [889, 282] width 125 height 25
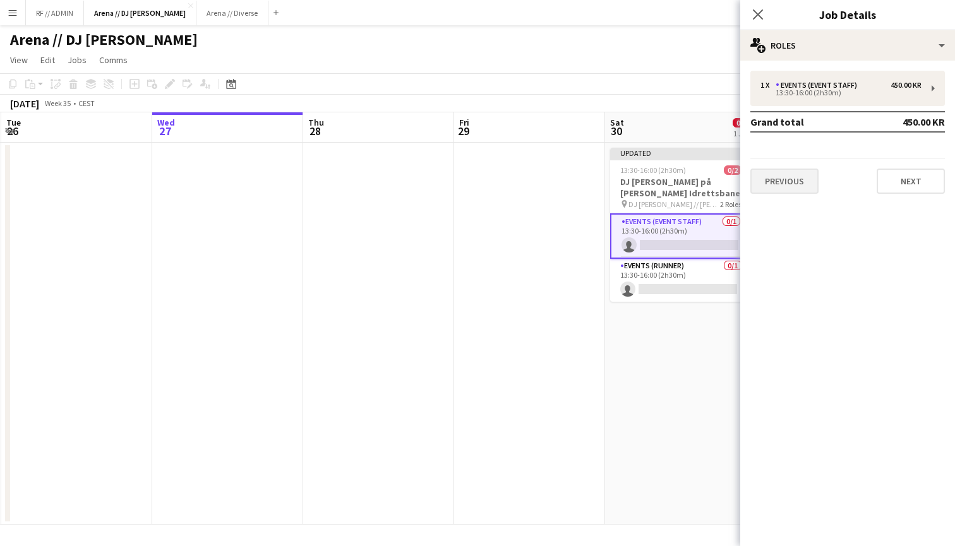
click at [790, 180] on button "Previous" at bounding box center [785, 181] width 68 height 25
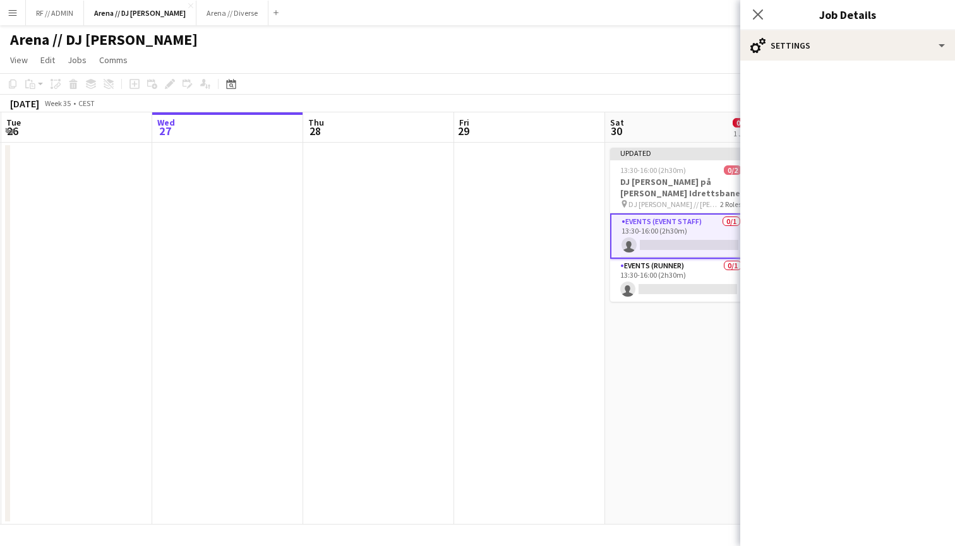
click at [891, 90] on mat-accordion "pencil3 General details 1 x Events (Event Staff) 450.00 KR 13:30-16:00 (2h30m) …" at bounding box center [847, 304] width 215 height 486
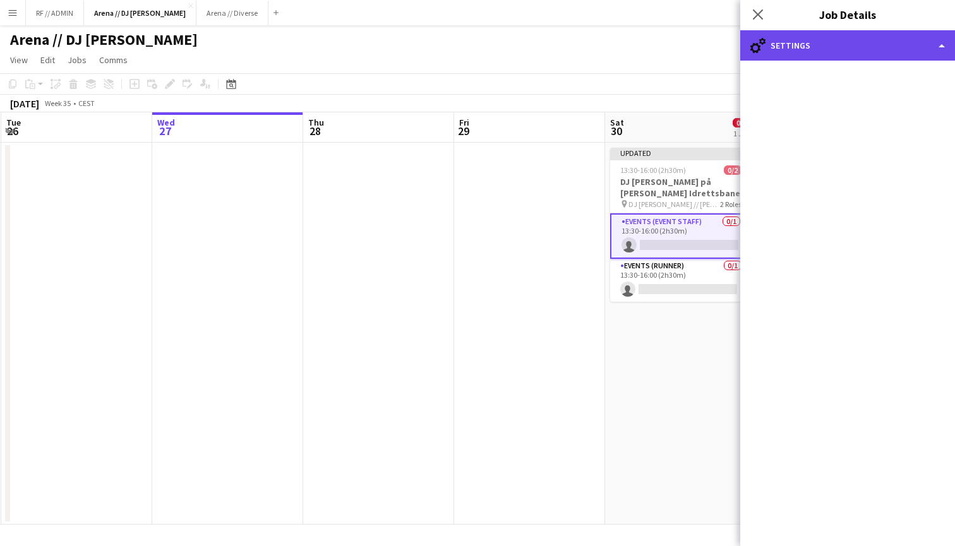
click at [907, 33] on div "cog-double-3 Settings" at bounding box center [847, 45] width 215 height 30
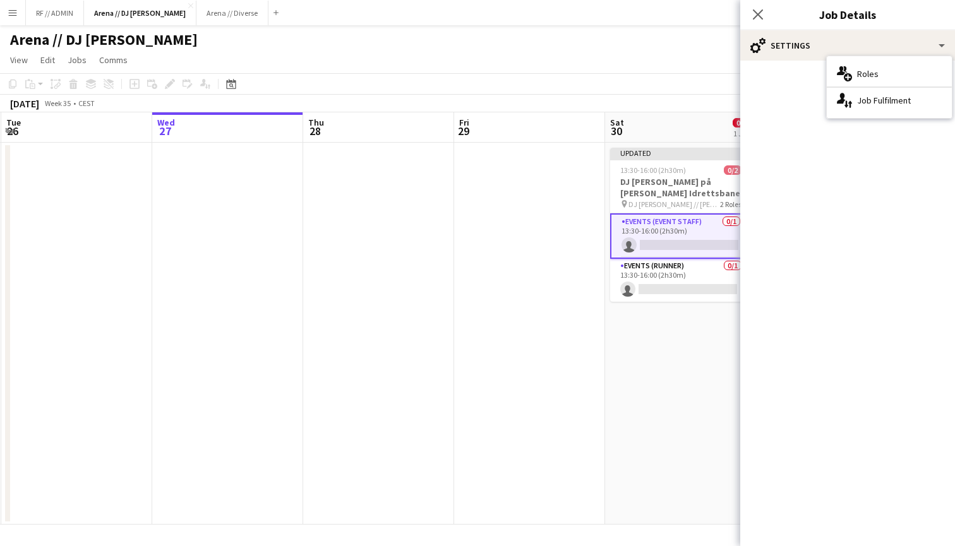
click at [890, 56] on div "multiple-users-add Roles single-neutral-actions-up-down Job Fulfilment" at bounding box center [889, 87] width 126 height 63
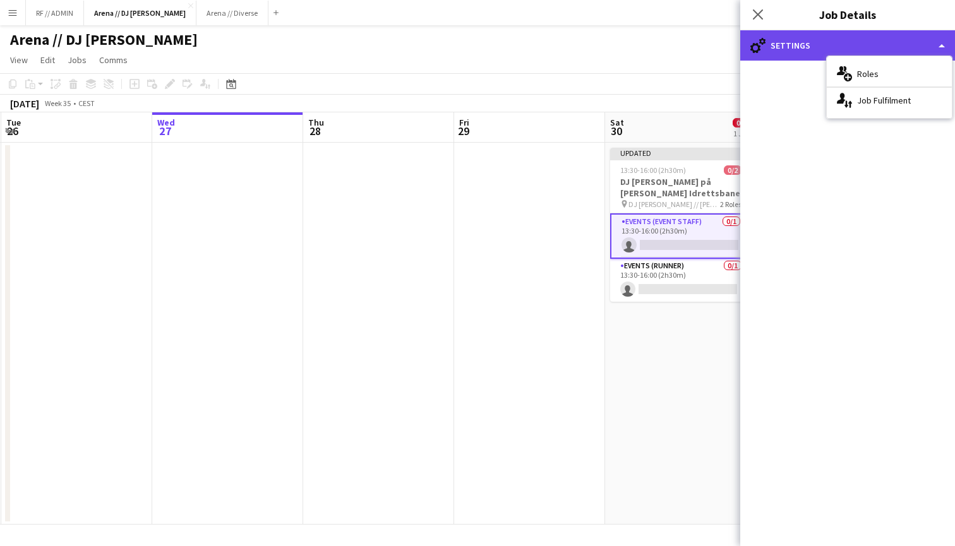
click at [881, 42] on div "cog-double-3 Settings" at bounding box center [847, 45] width 215 height 30
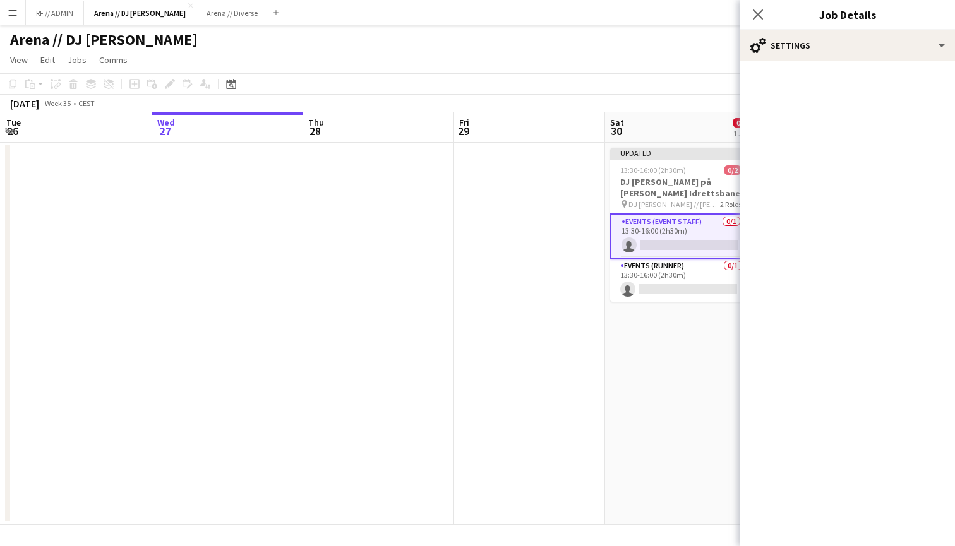
click at [651, 250] on app-card-role "Events (Event Staff) 0/1 13:30-16:00 (2h30m) single-neutral-actions" at bounding box center [681, 236] width 142 height 45
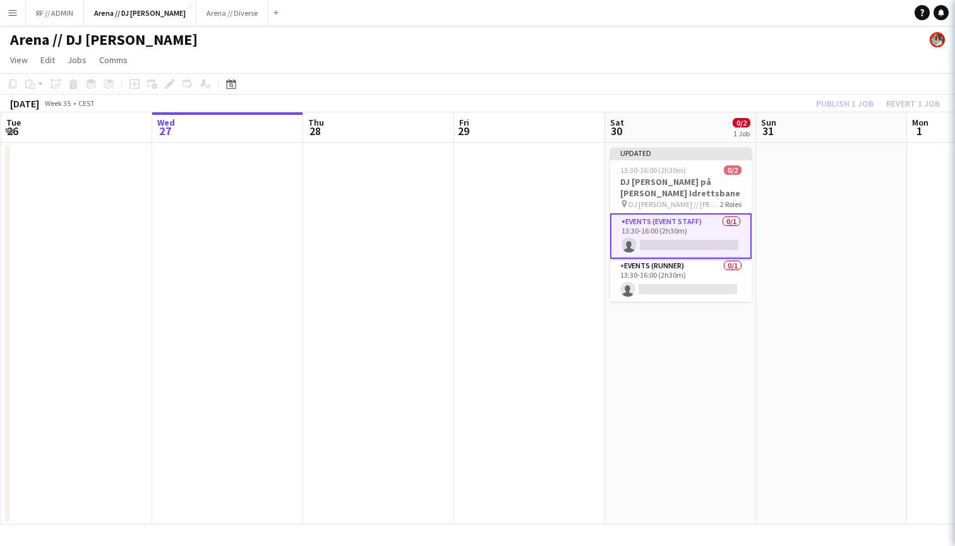
scroll to position [0, 300]
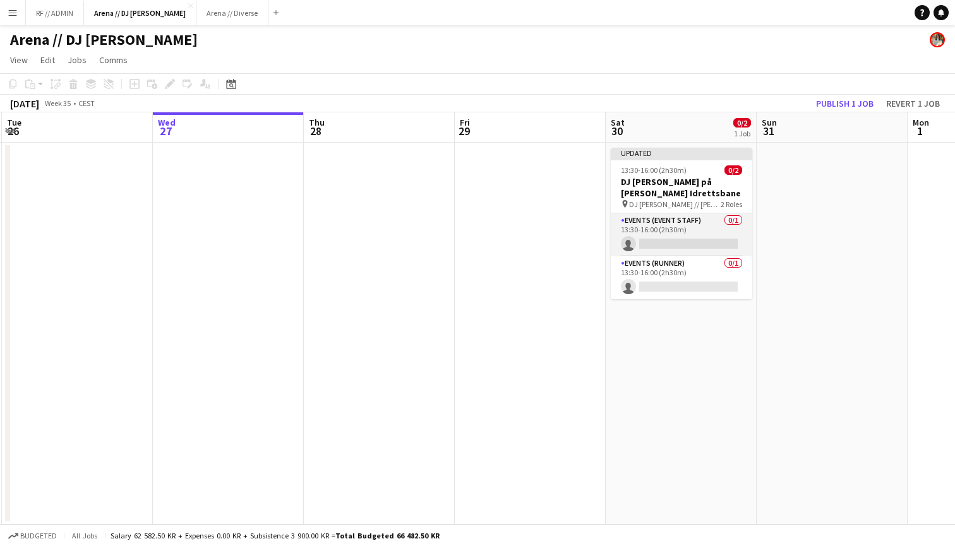
click at [638, 231] on app-card-role "Events (Event Staff) 0/1 13:30-16:00 (2h30m) single-neutral-actions" at bounding box center [682, 235] width 142 height 43
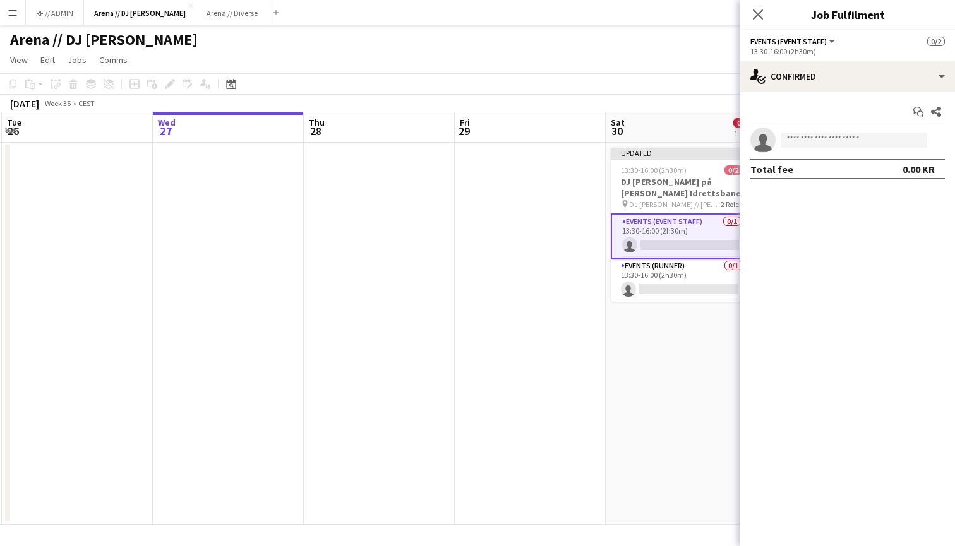
click at [638, 231] on app-card-role "Events (Event Staff) 0/1 13:30-16:00 (2h30m) single-neutral-actions" at bounding box center [682, 236] width 142 height 45
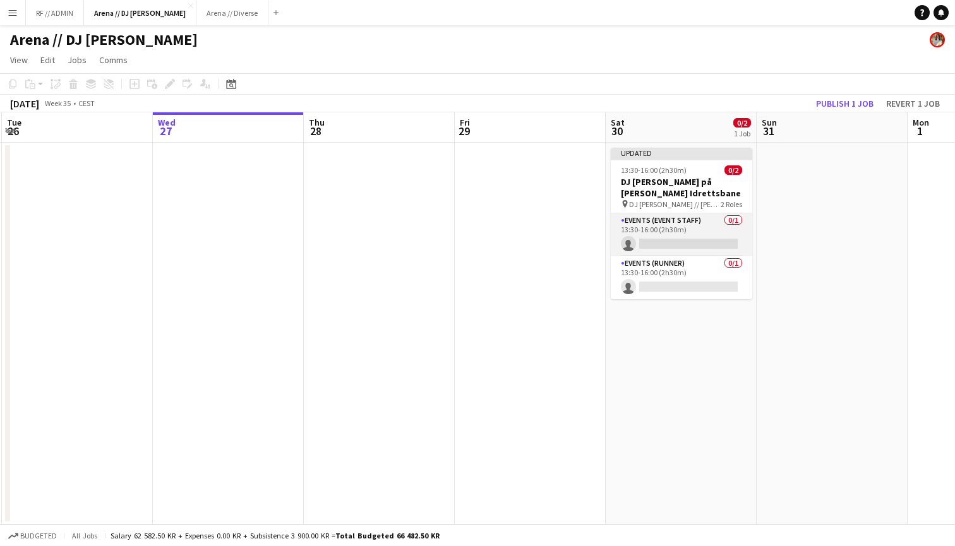
click at [638, 231] on app-card-role "Events (Event Staff) 0/1 13:30-16:00 (2h30m) single-neutral-actions" at bounding box center [682, 235] width 142 height 43
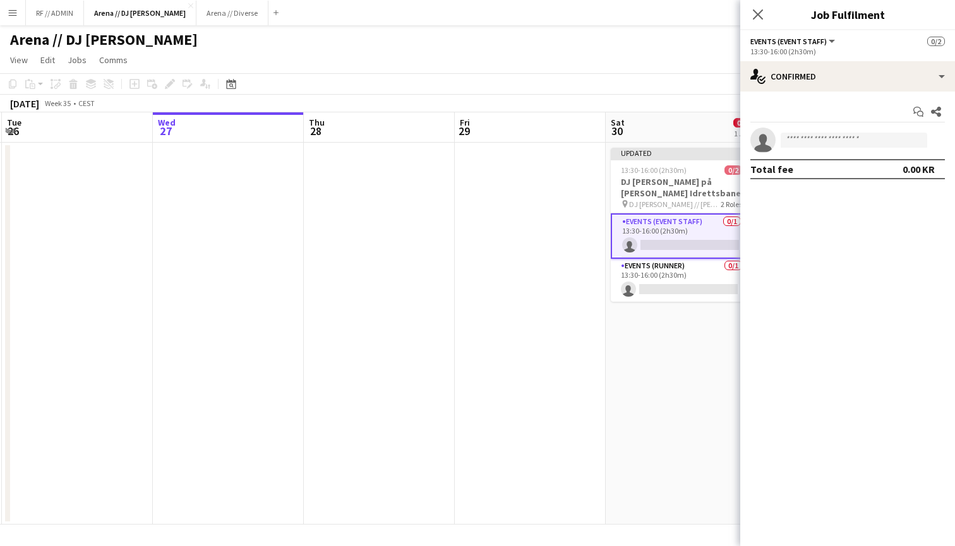
click at [638, 231] on app-card-role "Events (Event Staff) 0/1 13:30-16:00 (2h30m) single-neutral-actions" at bounding box center [682, 236] width 142 height 45
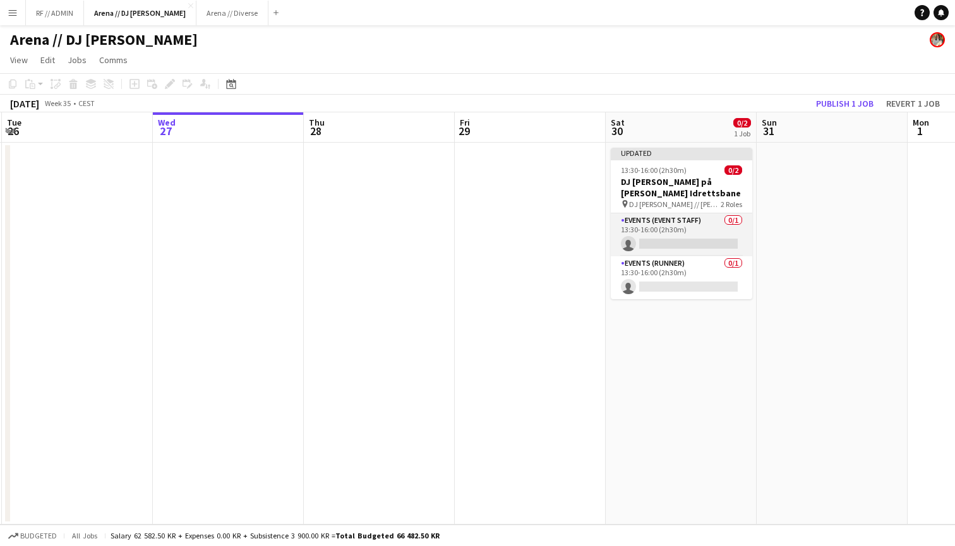
click at [707, 224] on app-card-role "Events (Event Staff) 0/1 13:30-16:00 (2h30m) single-neutral-actions" at bounding box center [682, 235] width 142 height 43
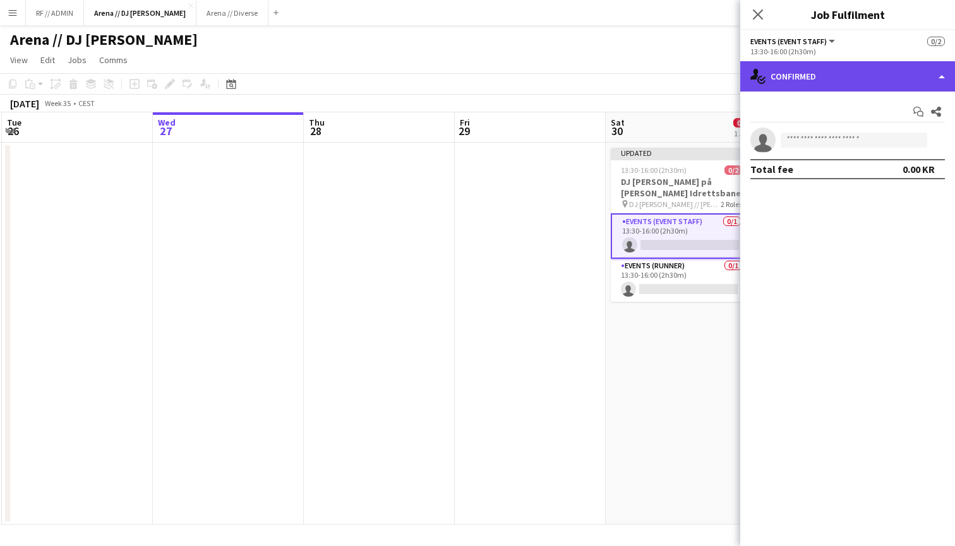
click at [884, 81] on div "single-neutral-actions-check-2 Confirmed" at bounding box center [847, 76] width 215 height 30
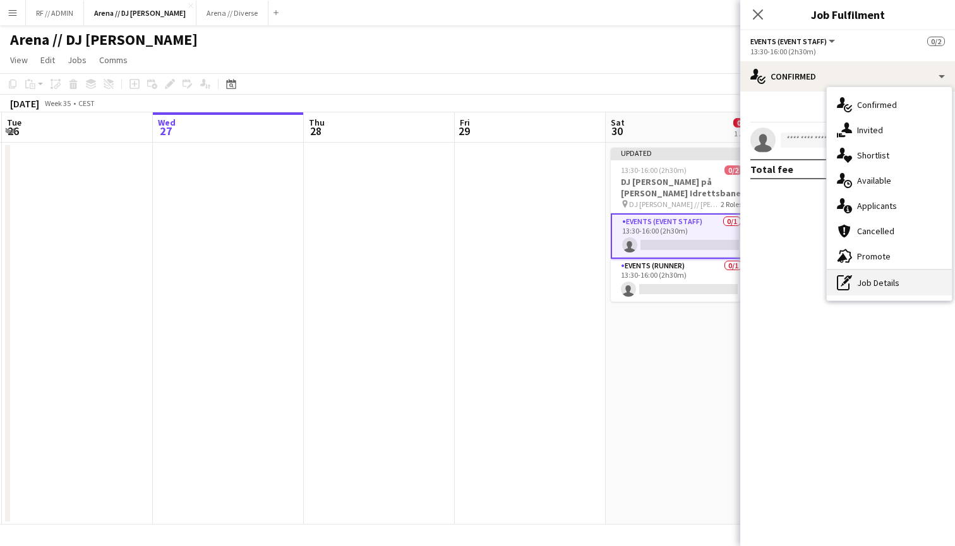
click at [884, 278] on div "pen-write Job Details" at bounding box center [889, 282] width 125 height 25
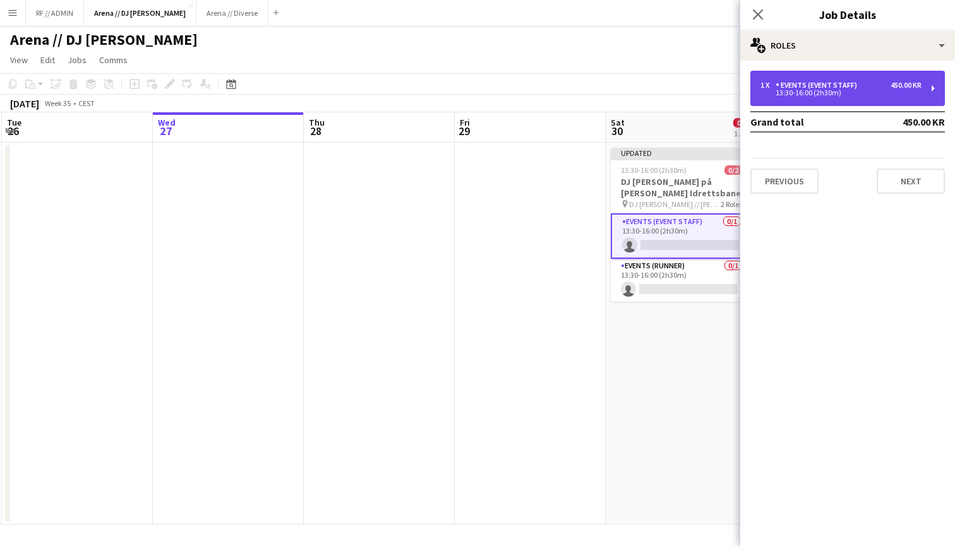
click at [907, 94] on div "13:30-16:00 (2h30m)" at bounding box center [841, 93] width 161 height 6
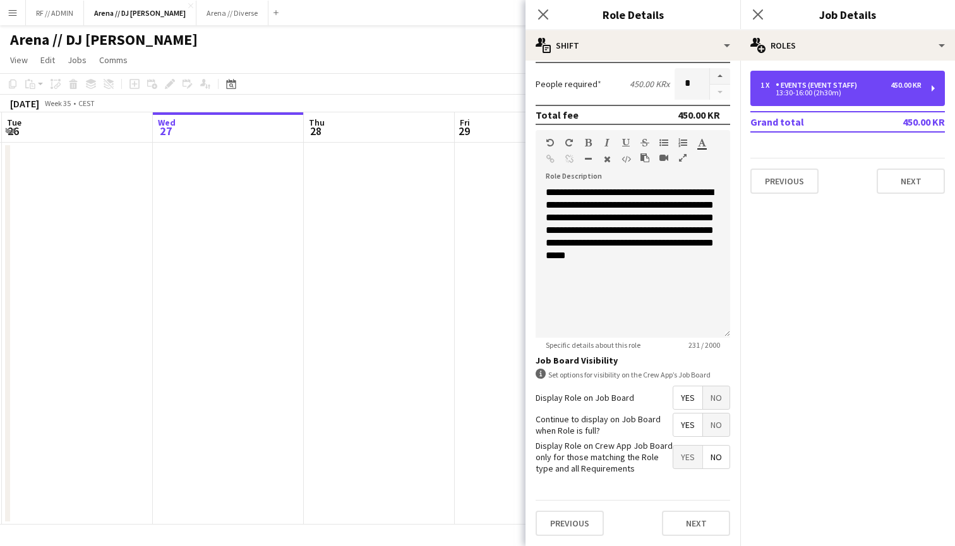
scroll to position [309, 0]
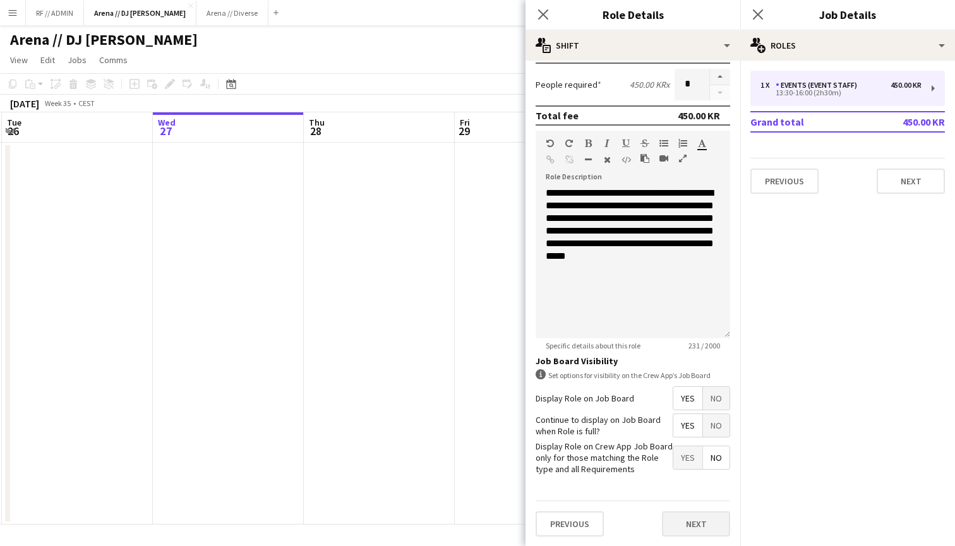
click at [683, 520] on button "Next" at bounding box center [696, 524] width 68 height 25
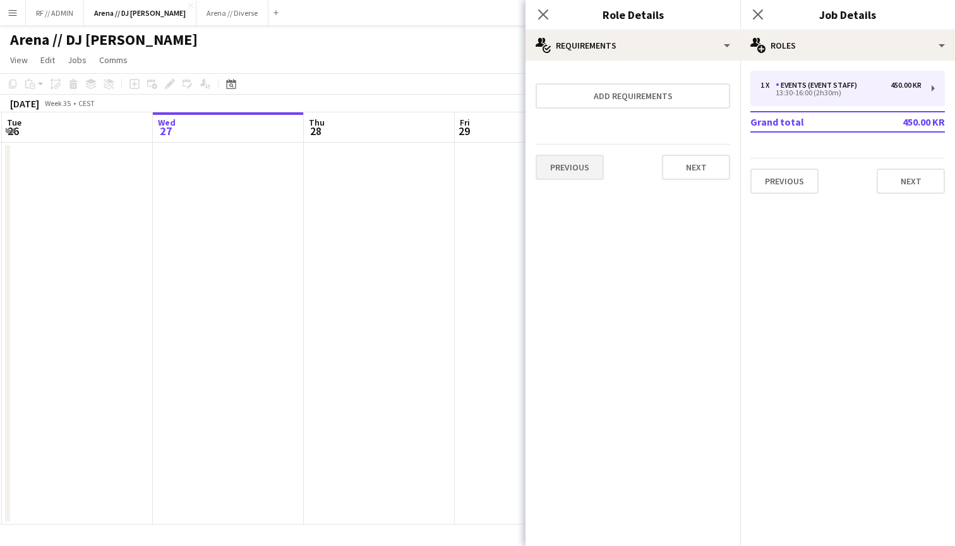
click at [585, 162] on button "Previous" at bounding box center [570, 167] width 68 height 25
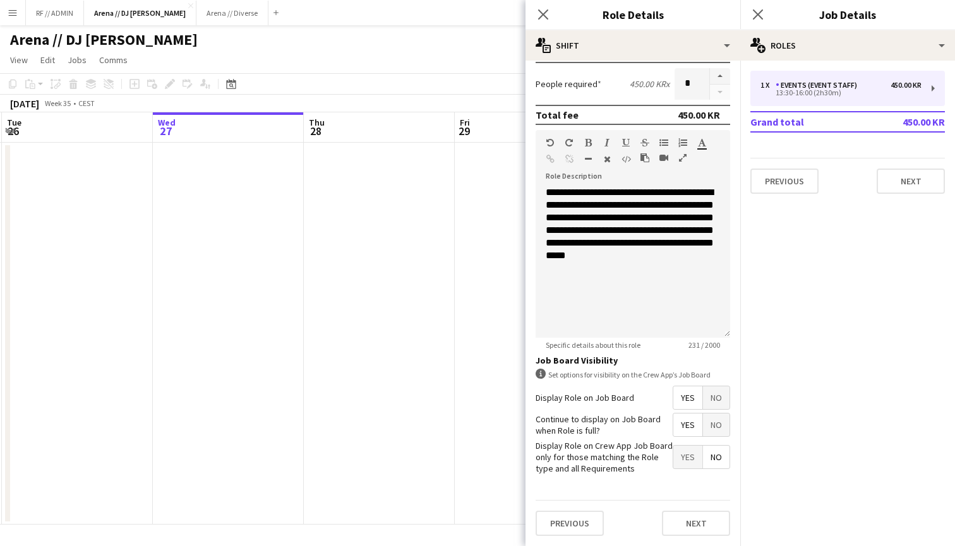
scroll to position [309, 0]
click at [582, 519] on button "Previous" at bounding box center [570, 524] width 68 height 25
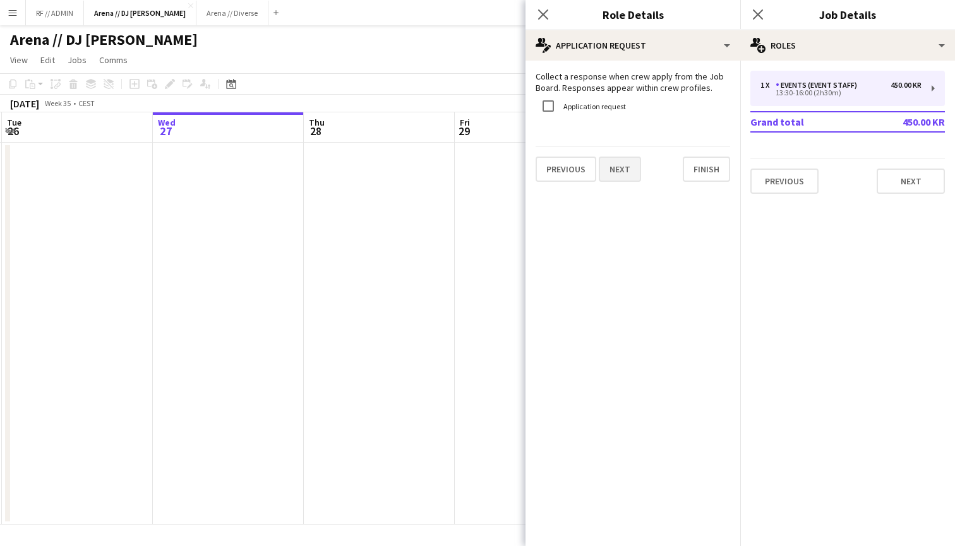
scroll to position [0, 0]
click at [584, 173] on button "Previous" at bounding box center [566, 169] width 61 height 25
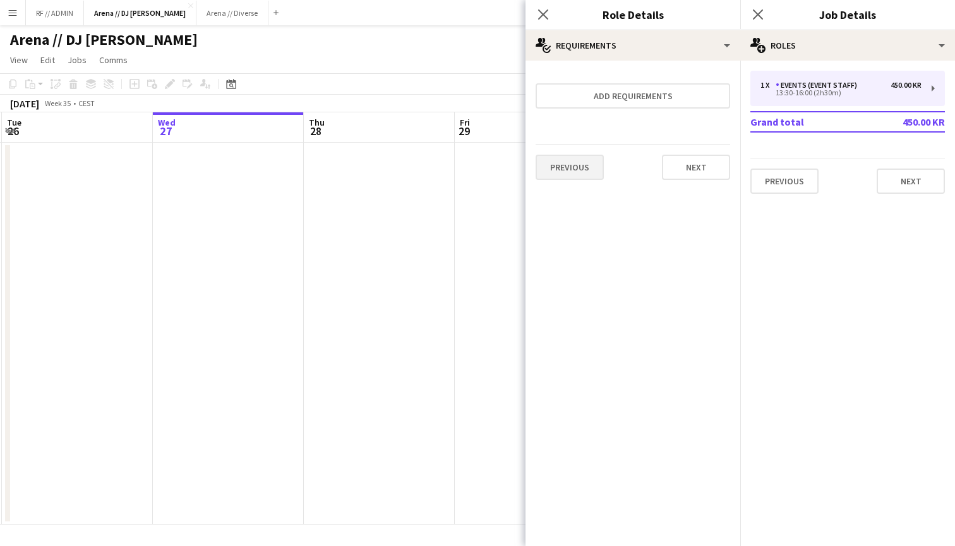
click at [570, 166] on button "Previous" at bounding box center [570, 167] width 68 height 25
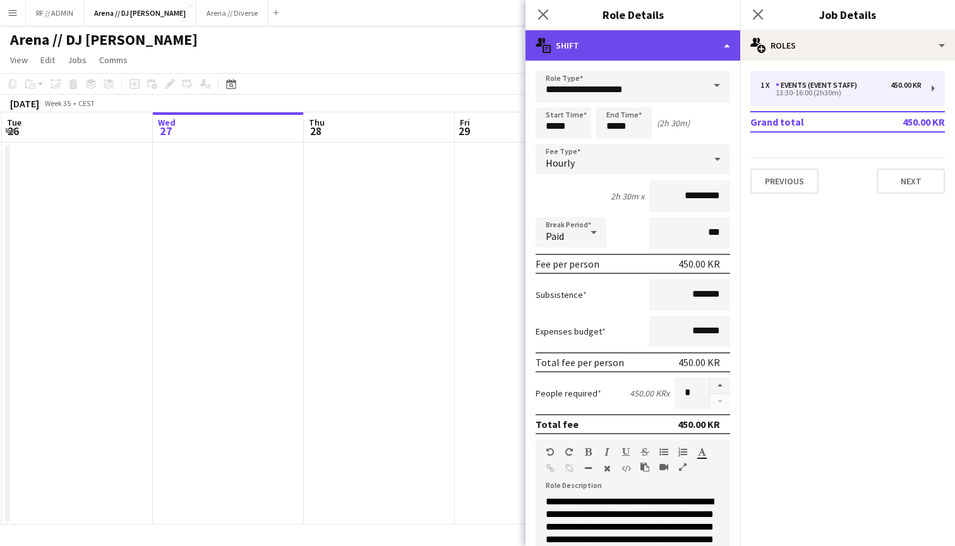
click at [728, 44] on div "multiple-actions-text Shift" at bounding box center [633, 45] width 215 height 30
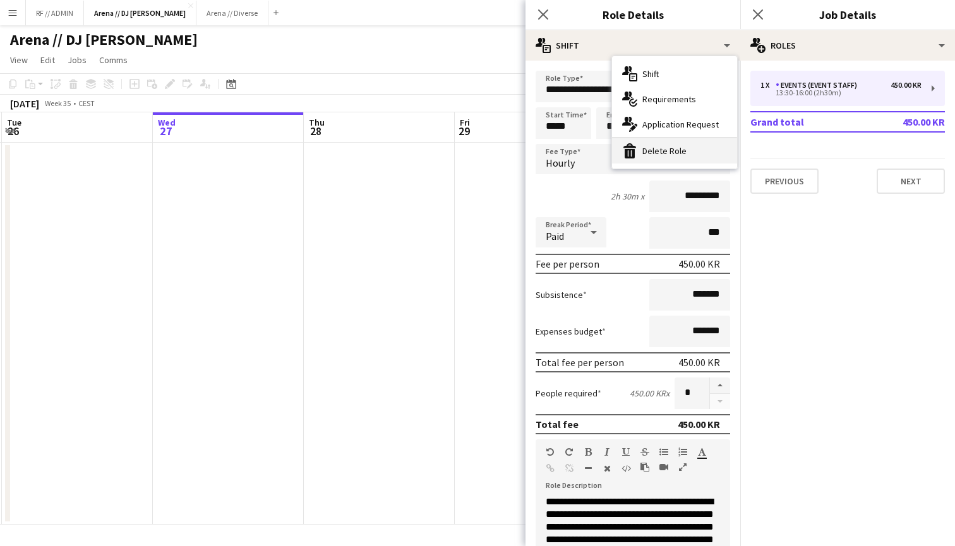
click at [658, 155] on div "bin-2 Delete Role" at bounding box center [674, 150] width 125 height 25
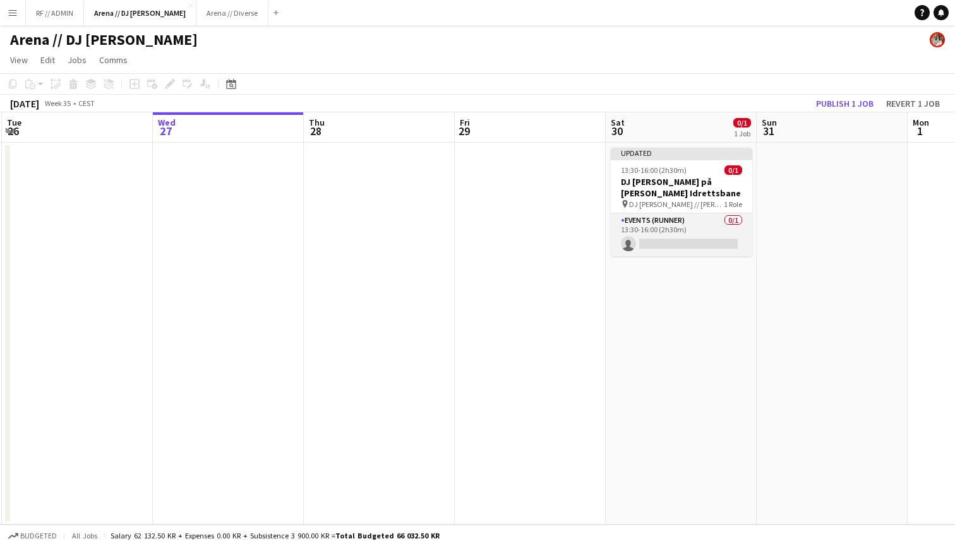
click at [692, 232] on app-card-role "Events (Runner) 0/1 13:30-16:00 (2h30m) single-neutral-actions" at bounding box center [682, 235] width 142 height 43
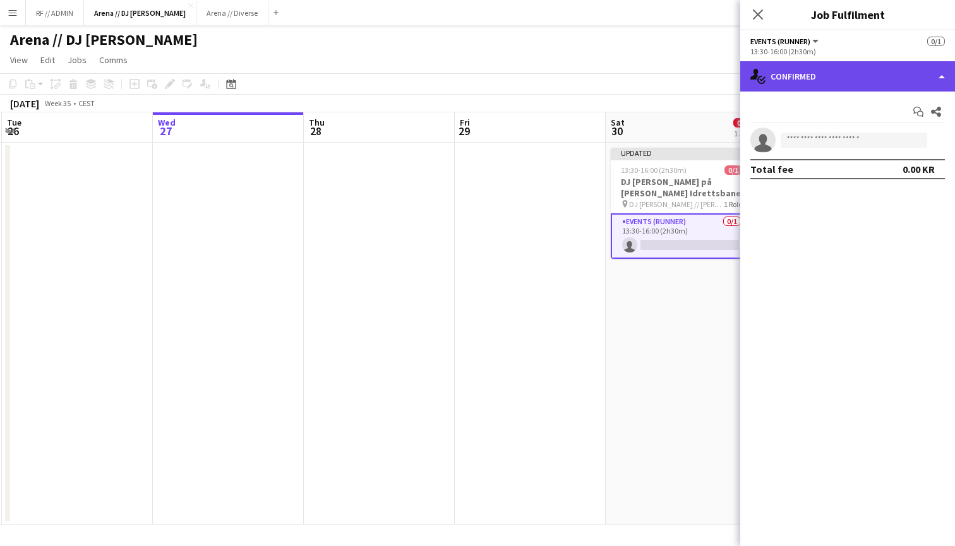
click at [857, 79] on div "single-neutral-actions-check-2 Confirmed" at bounding box center [847, 76] width 215 height 30
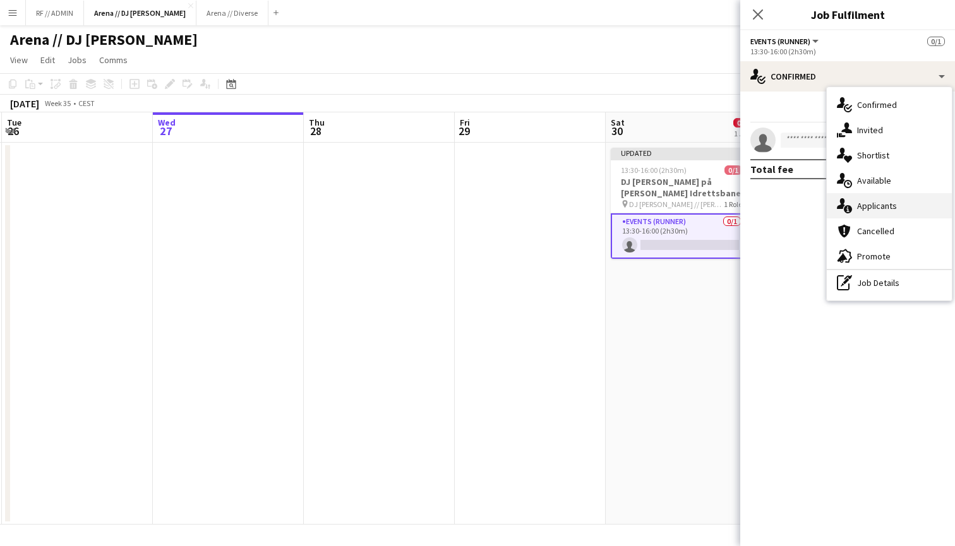
click at [896, 200] on div "single-neutral-actions-information Applicants" at bounding box center [889, 205] width 125 height 25
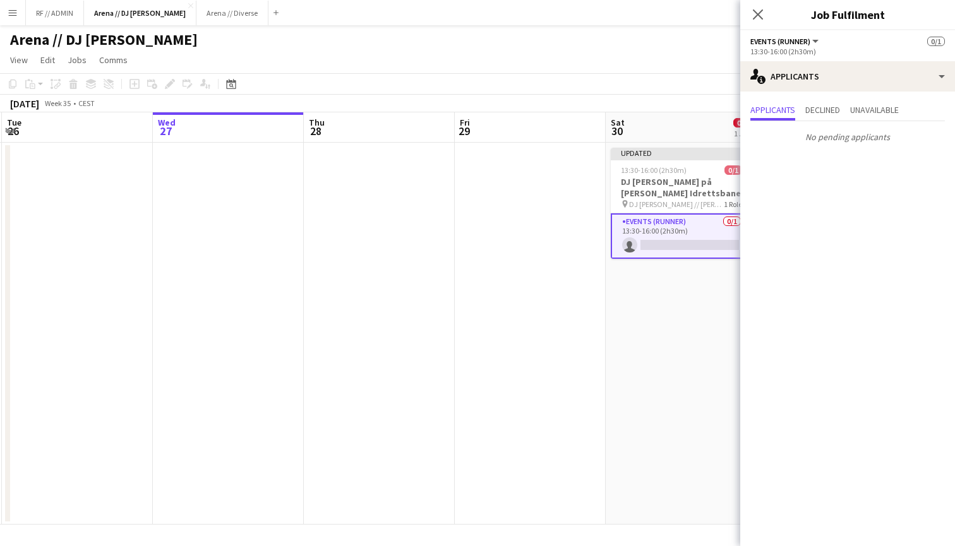
click at [656, 355] on app-date-cell "Updated 13:30-16:00 (2h30m) 0/1 DJ Walkie på Rustad Idrettsbane pin DJ Walkie /…" at bounding box center [681, 334] width 151 height 382
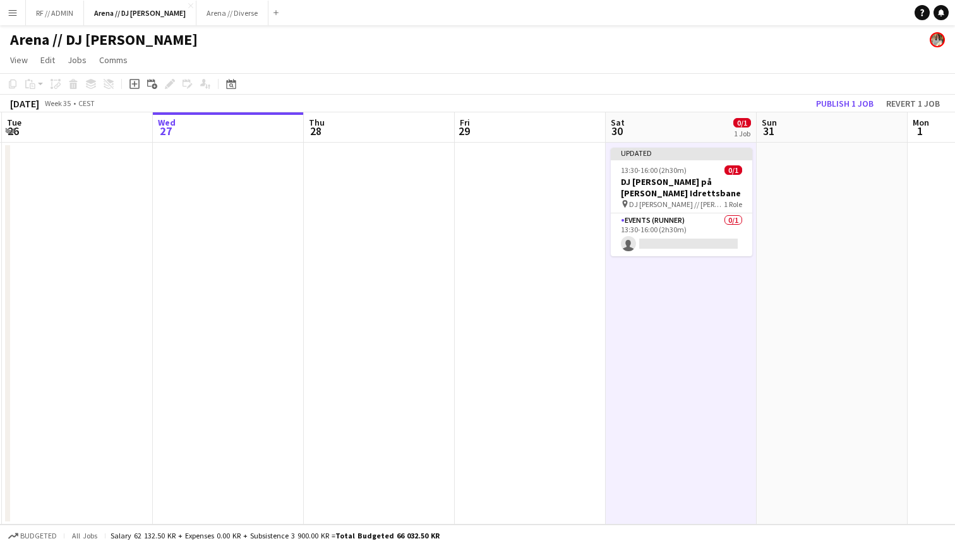
click at [777, 225] on app-date-cell at bounding box center [832, 334] width 151 height 382
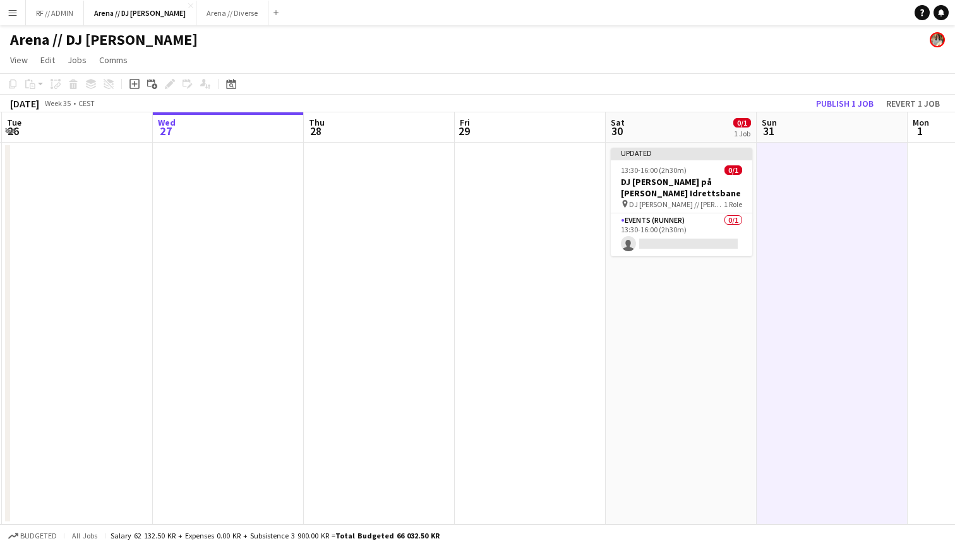
click at [673, 353] on app-date-cell "Updated 13:30-16:00 (2h30m) 0/1 DJ Walkie på Rustad Idrettsbane pin DJ Walkie /…" at bounding box center [681, 334] width 151 height 382
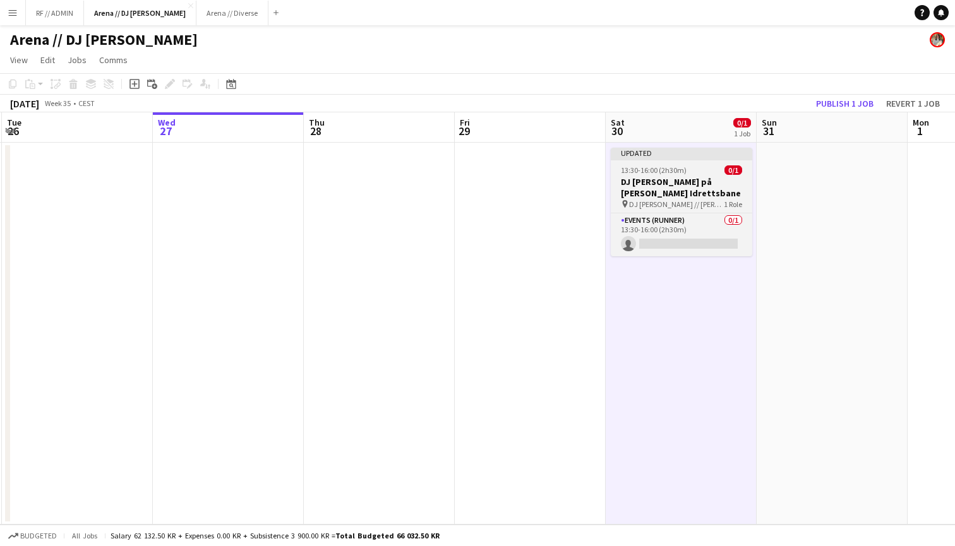
click at [698, 161] on app-job-card "Updated 13:30-16:00 (2h30m) 0/1 DJ Walkie på Rustad Idrettsbane pin DJ Walkie /…" at bounding box center [682, 202] width 142 height 109
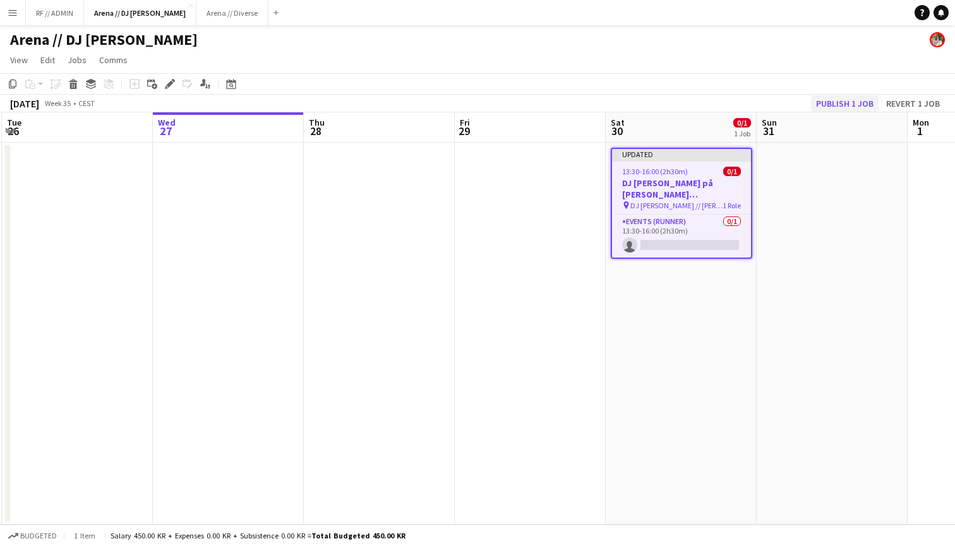
click at [854, 99] on button "Publish 1 job" at bounding box center [845, 103] width 68 height 16
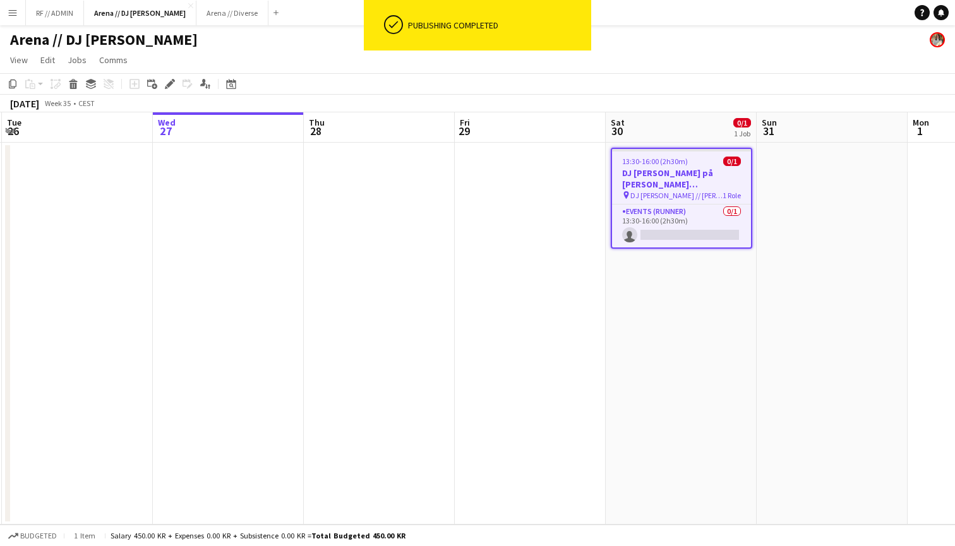
click at [677, 319] on app-date-cell "13:30-16:00 (2h30m) 0/1 DJ Walkie på Rustad Idrettsbane pin DJ Walkie // Rustad…" at bounding box center [681, 334] width 151 height 382
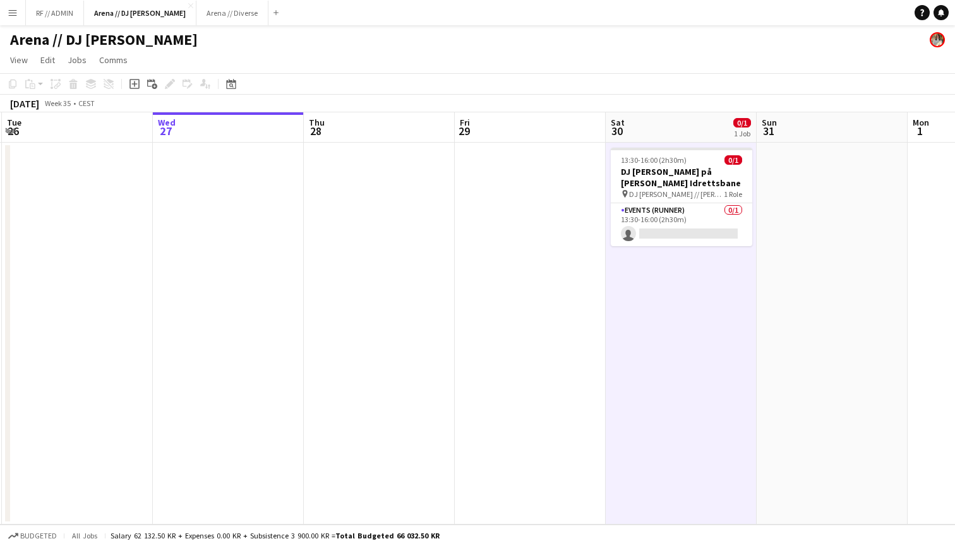
click at [16, 6] on button "Menu" at bounding box center [12, 12] width 25 height 25
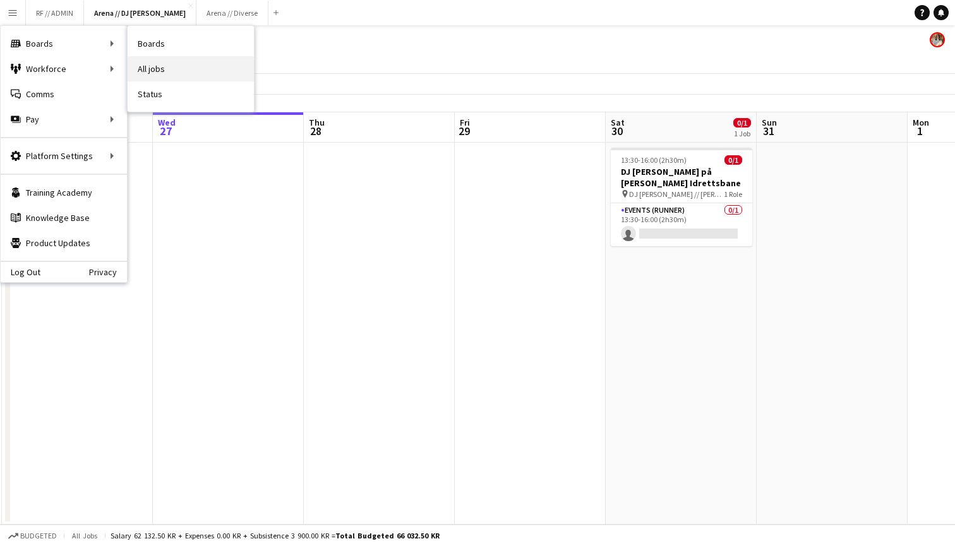
click at [155, 75] on link "All jobs" at bounding box center [191, 68] width 126 height 25
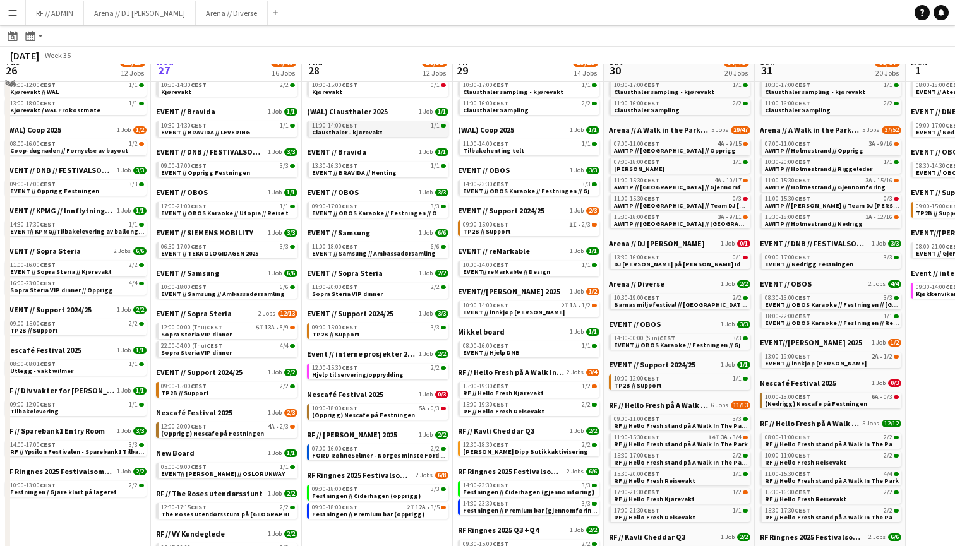
scroll to position [53, 0]
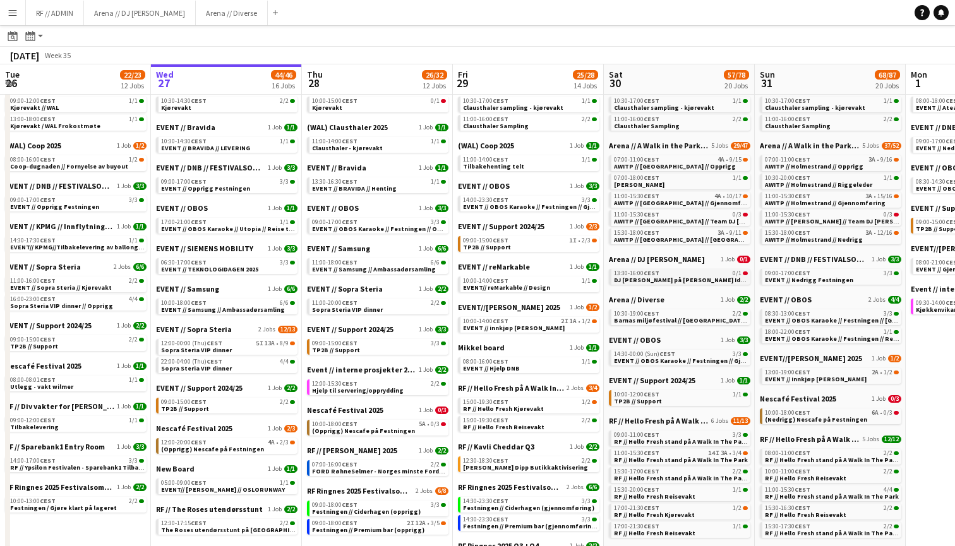
click at [711, 275] on div "13:30-16:00 CEST 0/1" at bounding box center [681, 273] width 134 height 6
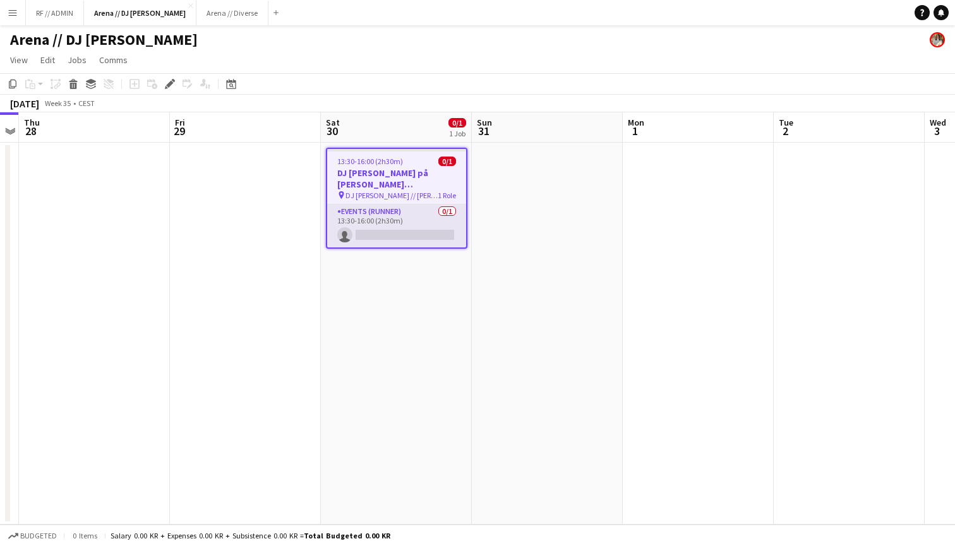
click at [447, 211] on app-card-role "Events (Runner) 0/1 13:30-16:00 (2h30m) single-neutral-actions" at bounding box center [396, 226] width 139 height 43
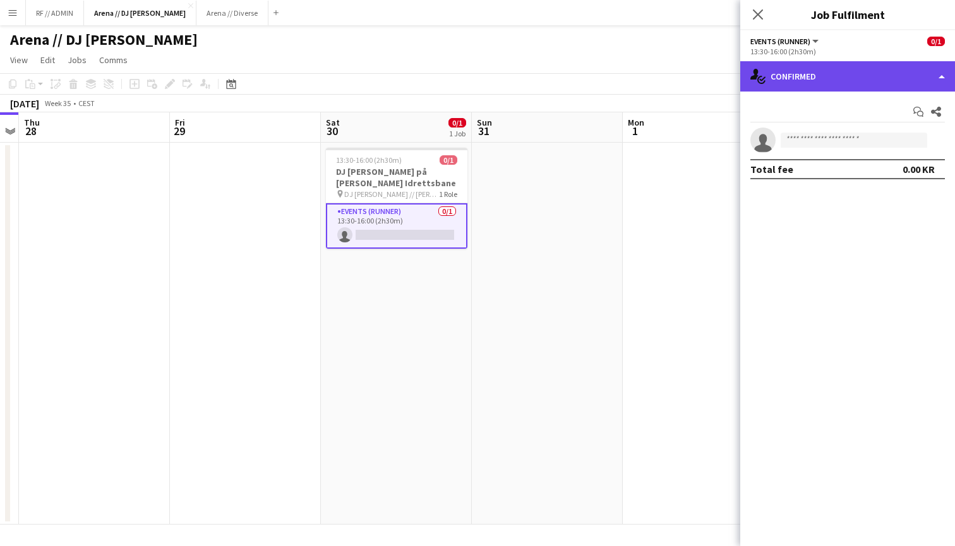
click at [912, 80] on div "single-neutral-actions-check-2 Confirmed" at bounding box center [847, 76] width 215 height 30
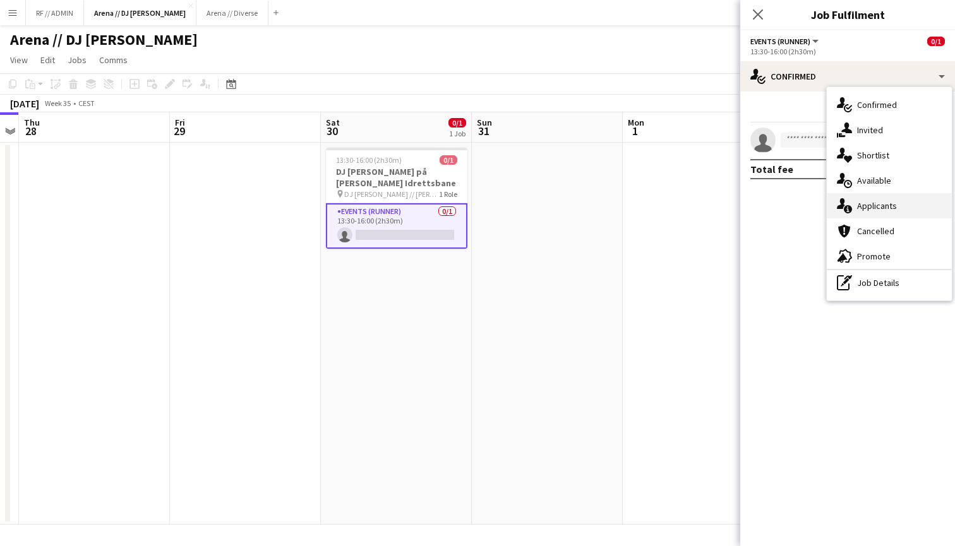
click at [886, 201] on div "single-neutral-actions-information Applicants" at bounding box center [889, 205] width 125 height 25
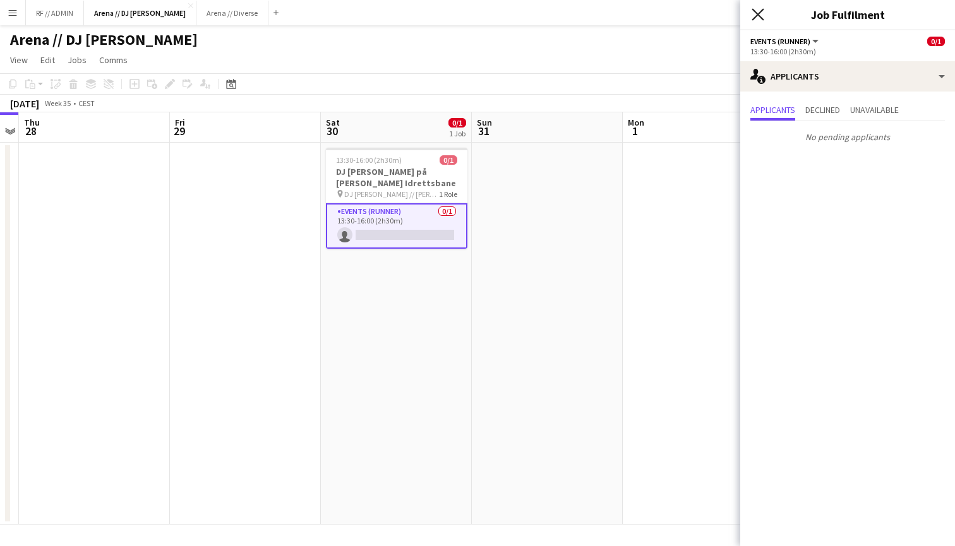
click at [763, 16] on icon "Close pop-in" at bounding box center [758, 14] width 12 height 12
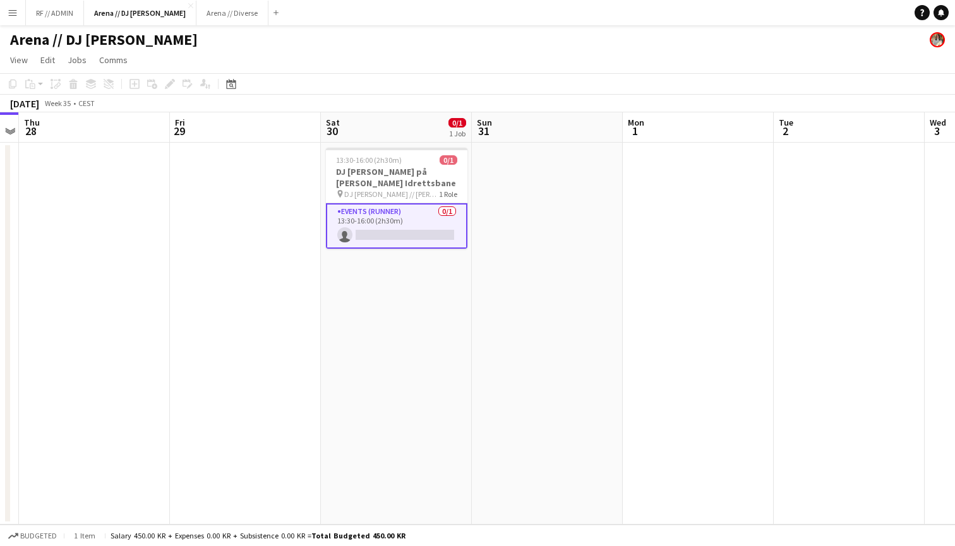
click at [545, 213] on app-date-cell at bounding box center [547, 334] width 151 height 382
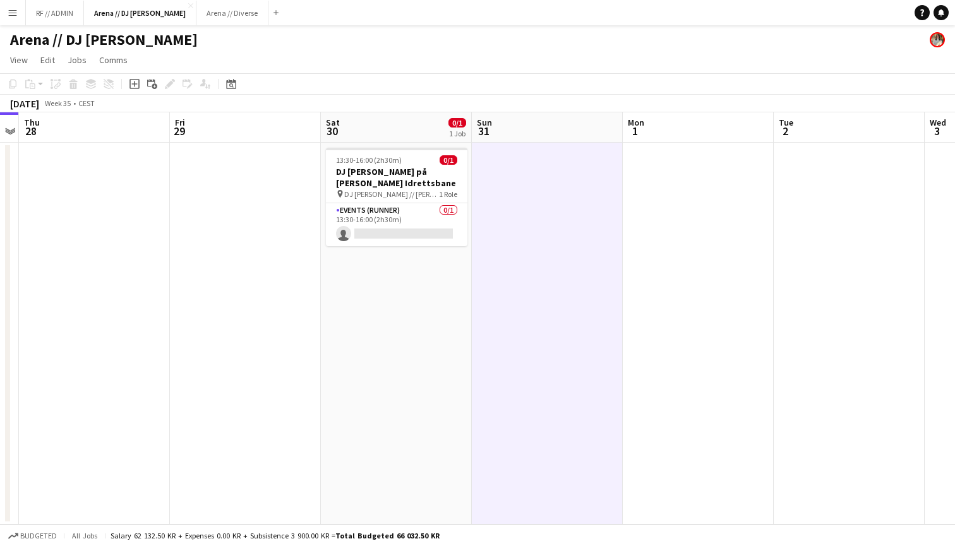
click at [269, 37] on div "Arena // DJ [PERSON_NAME]" at bounding box center [477, 37] width 955 height 24
